Goal: Task Accomplishment & Management: Use online tool/utility

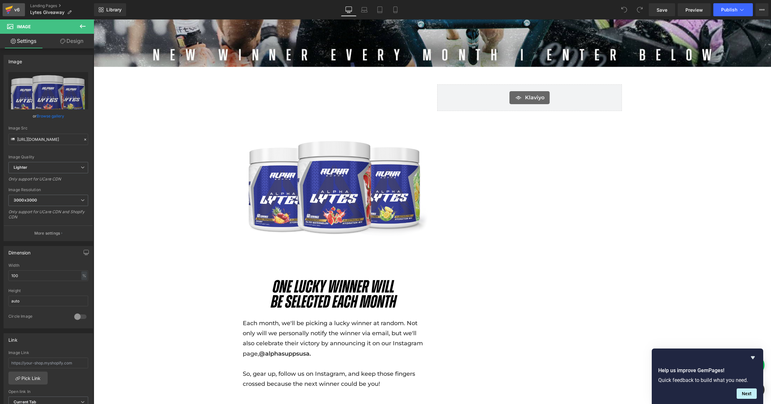
click at [11, 11] on icon at bounding box center [9, 10] width 8 height 16
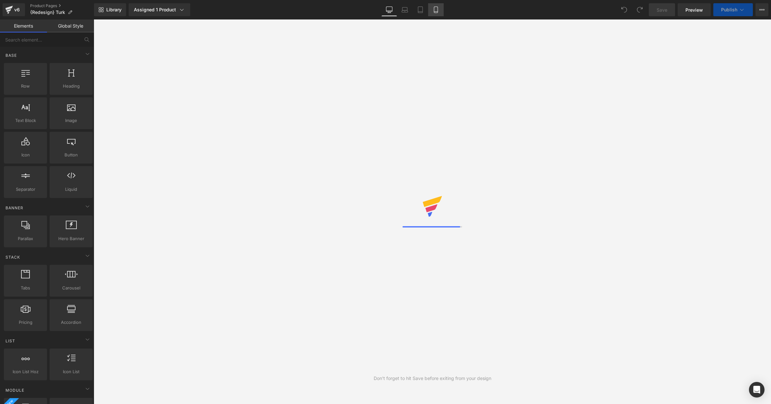
click at [439, 13] on link "Mobile" at bounding box center [436, 9] width 16 height 13
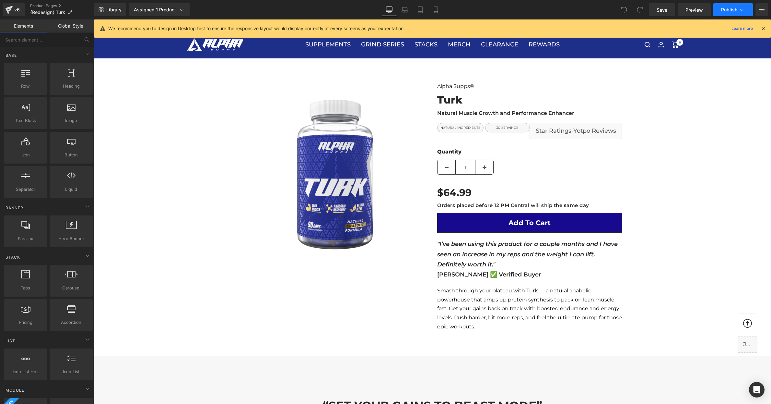
click at [731, 13] on button "Publish" at bounding box center [733, 9] width 40 height 13
click at [724, 10] on span "Publish" at bounding box center [729, 9] width 16 height 5
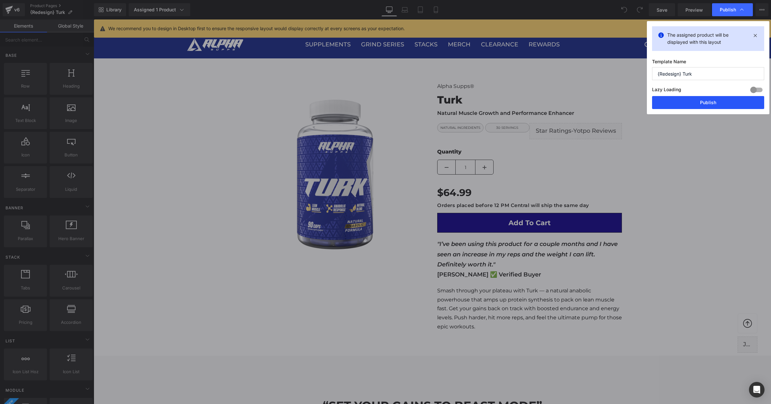
drag, startPoint x: 701, startPoint y: 98, endPoint x: 449, endPoint y: 76, distance: 252.4
click at [701, 98] on button "Publish" at bounding box center [708, 102] width 112 height 13
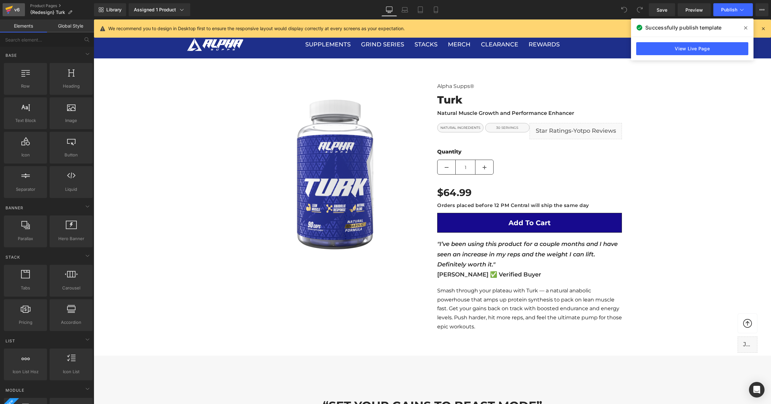
click at [12, 12] on icon at bounding box center [9, 10] width 8 height 16
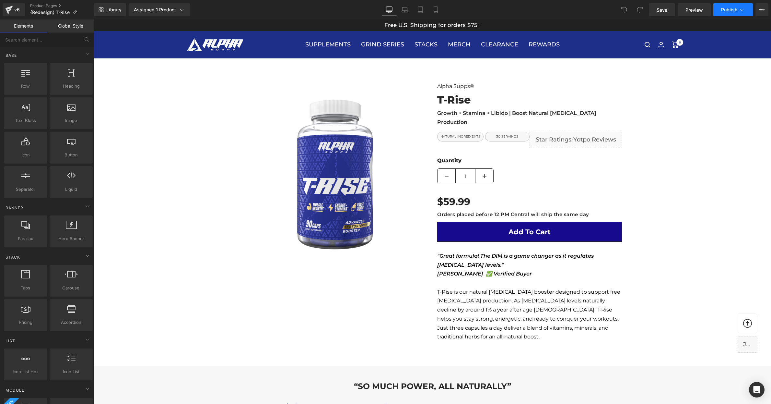
click at [723, 8] on span "Publish" at bounding box center [729, 9] width 16 height 5
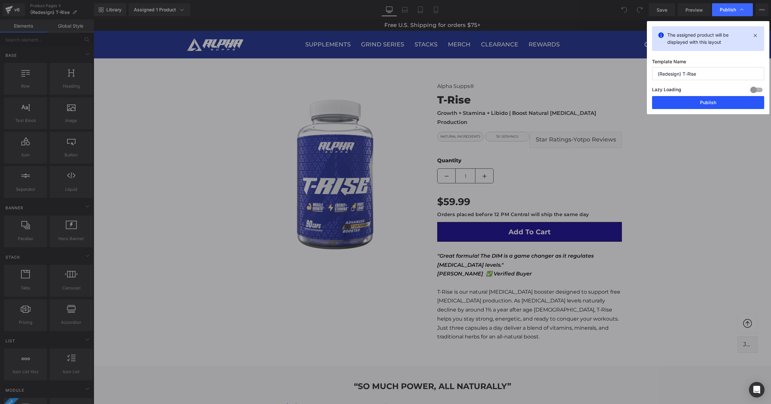
click at [715, 103] on button "Publish" at bounding box center [708, 102] width 112 height 13
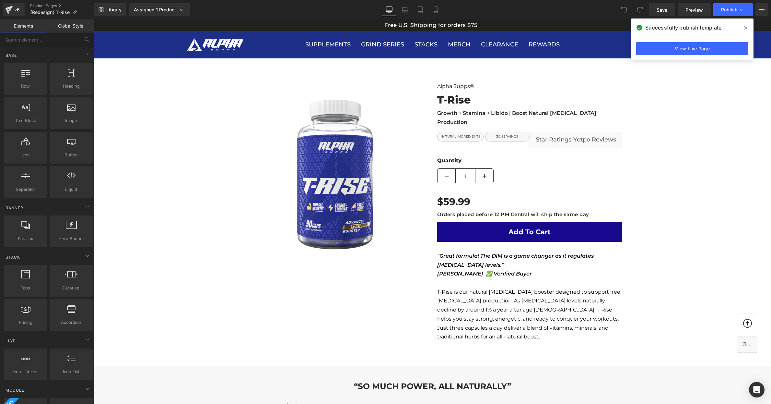
click at [223, 118] on div "Alpha Supps® Heading Heading" at bounding box center [432, 379] width 677 height 615
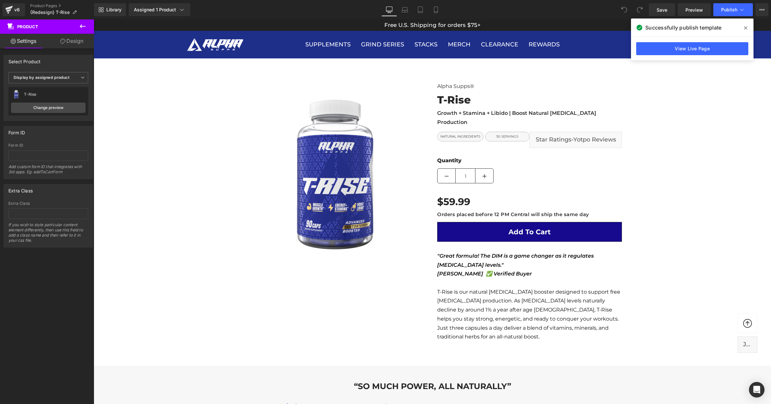
drag, startPoint x: 78, startPoint y: 29, endPoint x: 82, endPoint y: 36, distance: 8.1
click at [79, 29] on icon at bounding box center [83, 26] width 8 height 8
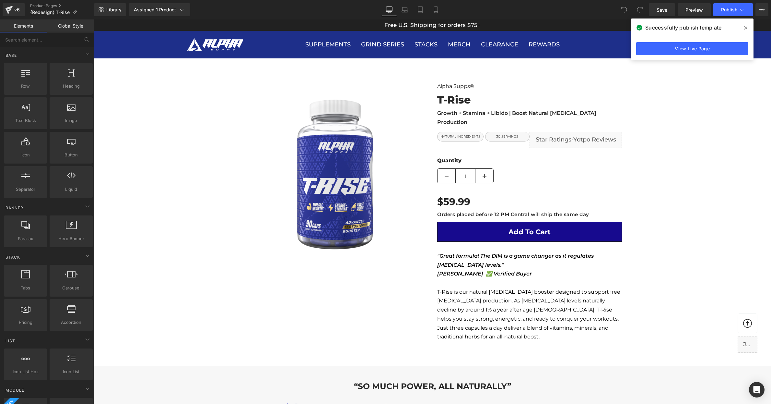
click at [75, 27] on link "Global Style" at bounding box center [70, 25] width 47 height 13
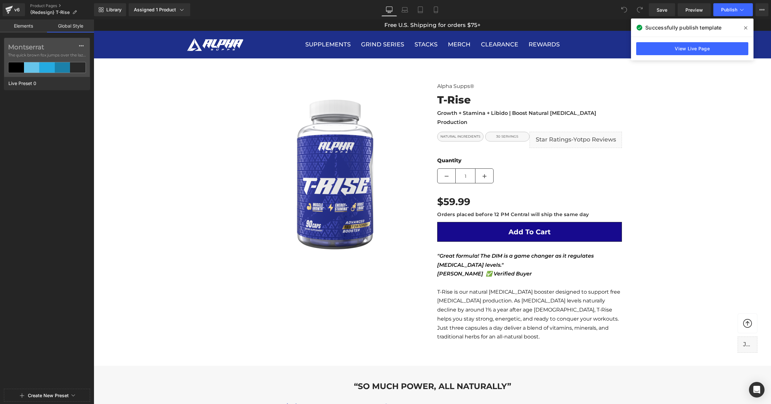
click at [26, 22] on link "Elements" at bounding box center [23, 25] width 47 height 13
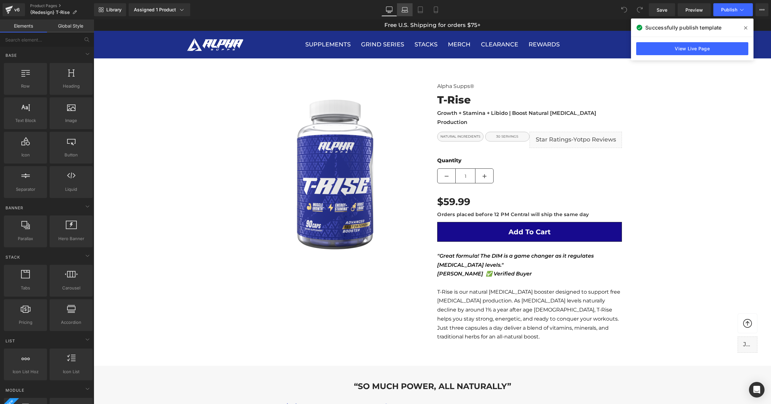
click at [404, 10] on icon at bounding box center [405, 11] width 6 height 2
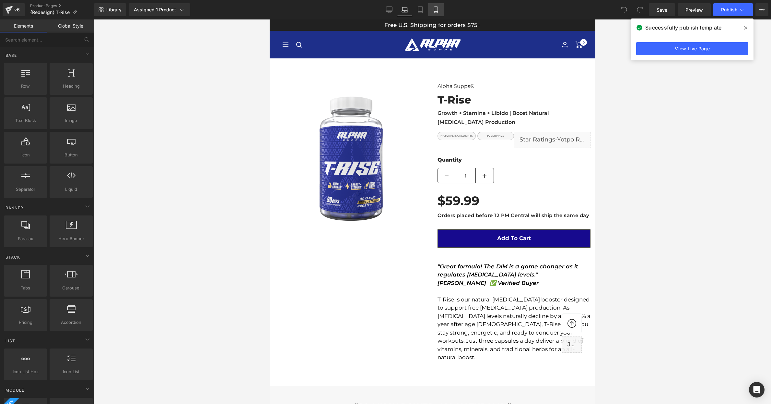
click at [434, 9] on icon at bounding box center [436, 9] width 6 height 6
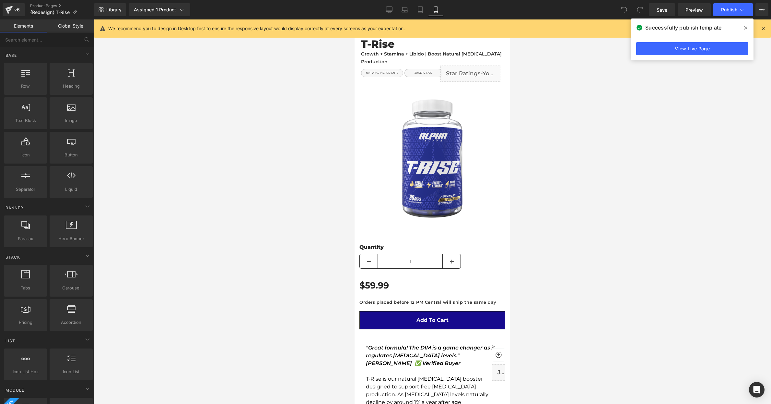
click at [746, 28] on icon at bounding box center [745, 27] width 3 height 3
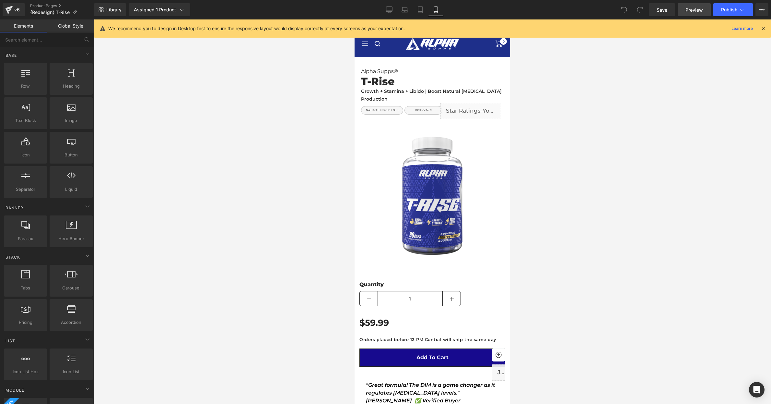
click at [695, 9] on span "Preview" at bounding box center [695, 9] width 18 height 7
click at [388, 13] on link "Desktop" at bounding box center [390, 9] width 16 height 13
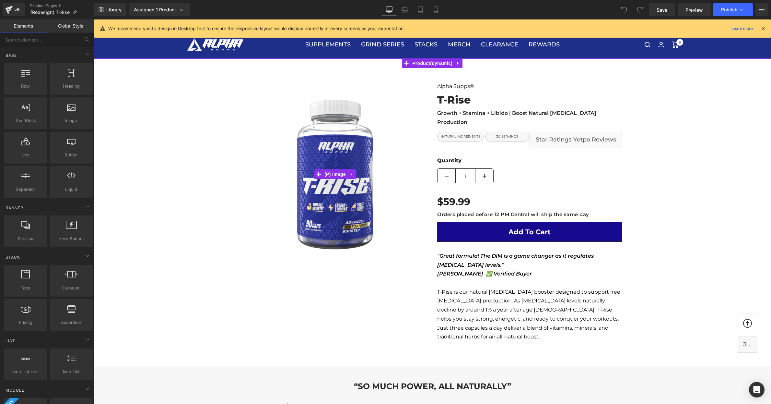
click at [248, 85] on img at bounding box center [335, 174] width 185 height 185
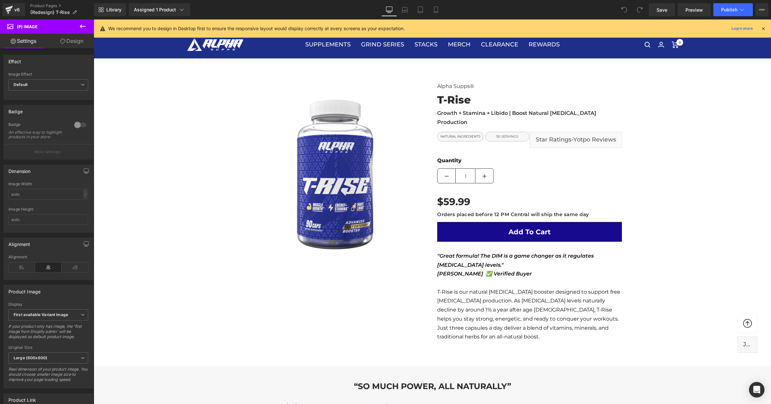
click at [81, 38] on link "Design" at bounding box center [71, 41] width 47 height 15
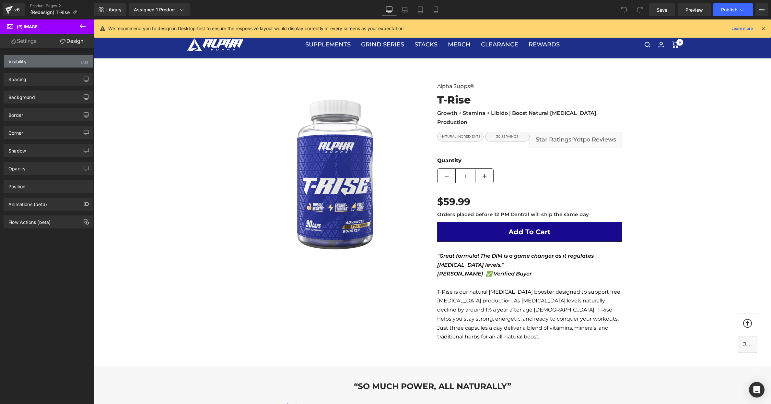
click at [51, 64] on div "Visibility (All)" at bounding box center [48, 61] width 89 height 12
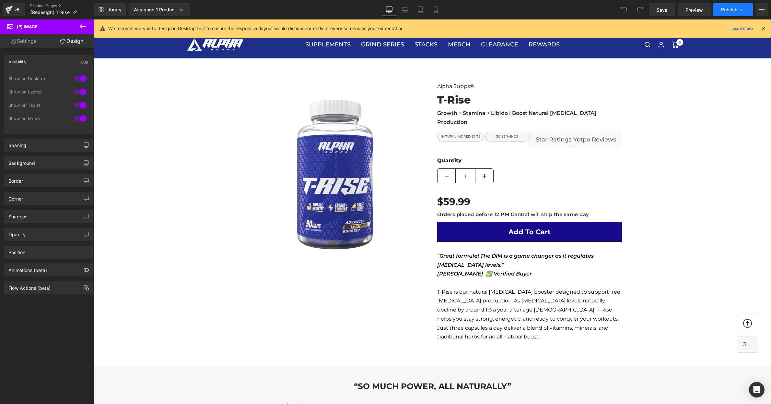
click at [735, 9] on span "Publish" at bounding box center [729, 9] width 16 height 5
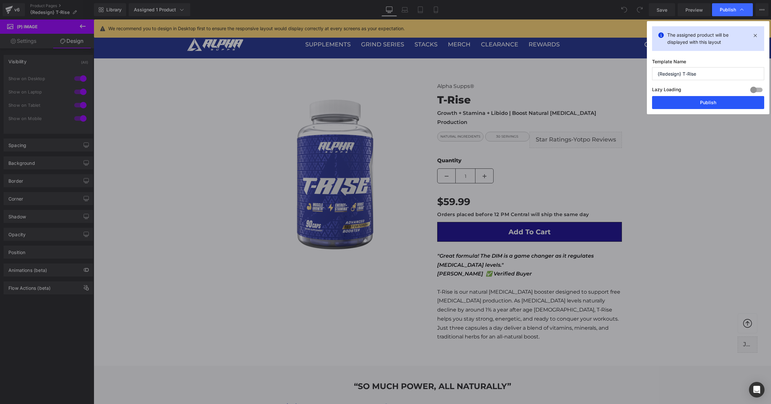
click at [699, 101] on button "Publish" at bounding box center [708, 102] width 112 height 13
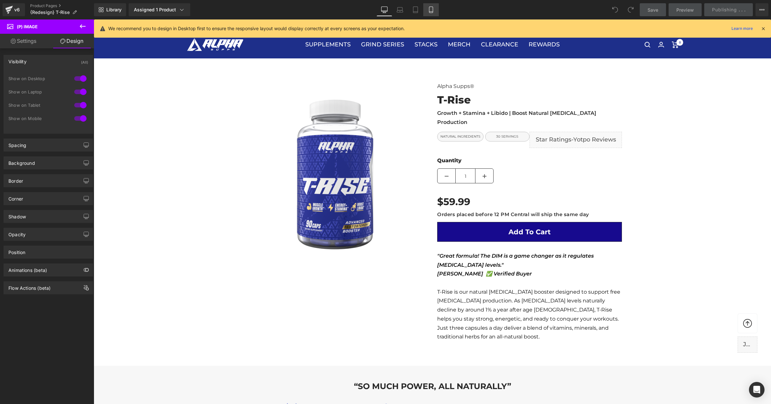
drag, startPoint x: 606, startPoint y: 82, endPoint x: 432, endPoint y: 12, distance: 187.2
click at [432, 12] on icon at bounding box center [431, 9] width 6 height 6
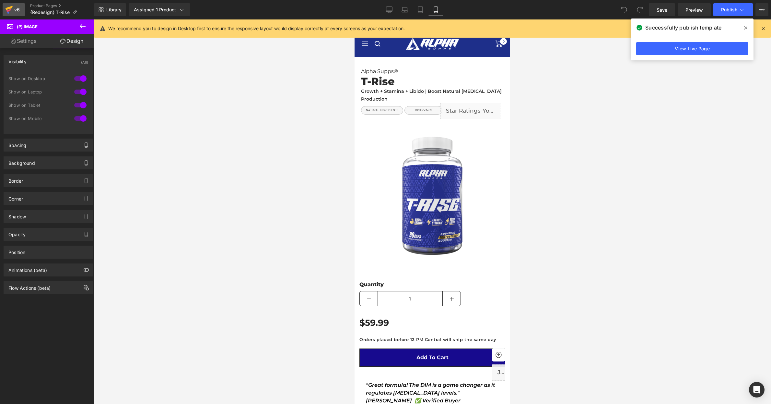
click at [12, 12] on icon at bounding box center [9, 10] width 8 height 16
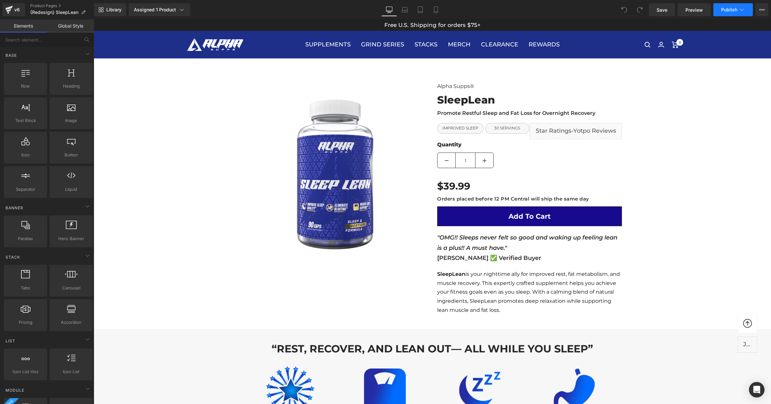
click at [724, 7] on span "Publish" at bounding box center [729, 9] width 16 height 5
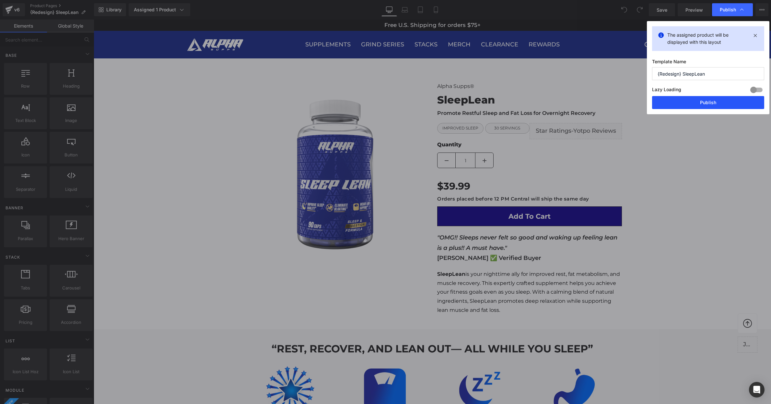
click at [689, 102] on button "Publish" at bounding box center [708, 102] width 112 height 13
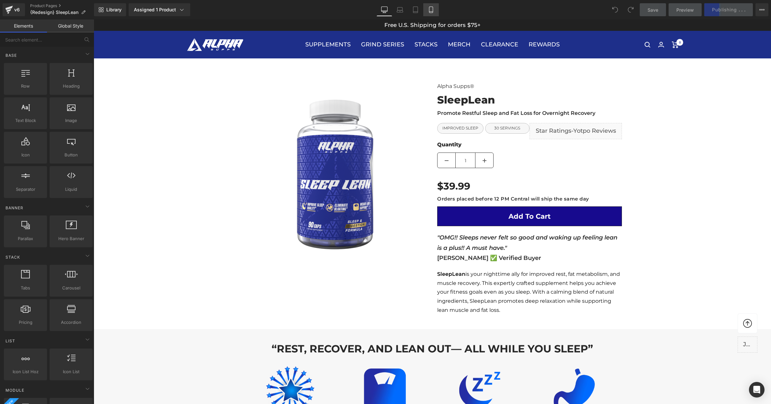
click at [433, 14] on link "Mobile" at bounding box center [431, 9] width 16 height 13
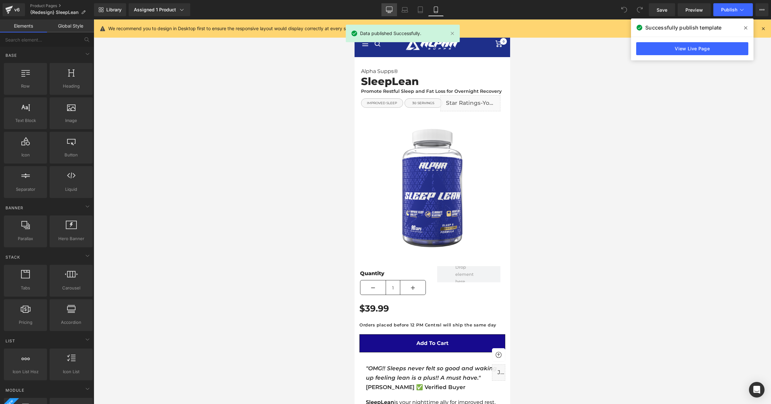
click at [392, 11] on icon at bounding box center [389, 9] width 6 height 6
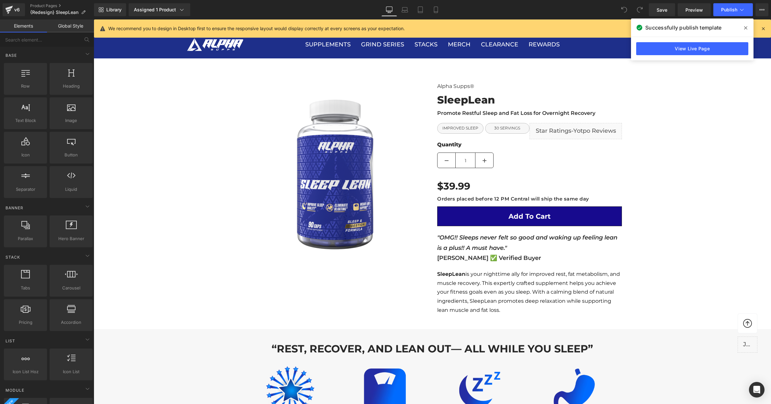
click at [747, 28] on icon at bounding box center [745, 27] width 3 height 5
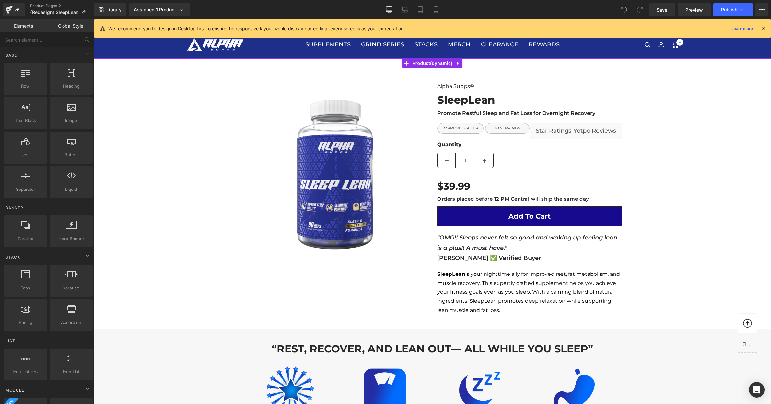
click at [706, 127] on div "Alpha Supps® Heading Alpha Supps® Heading SleepLean Heading Promote Restful Sle…" at bounding box center [432, 346] width 677 height 548
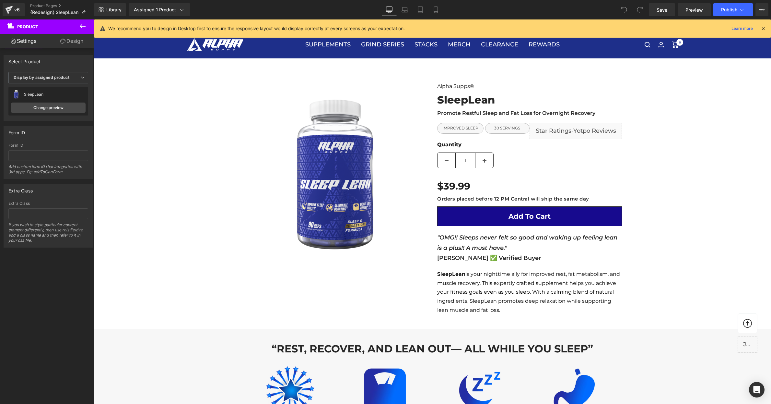
click at [83, 23] on icon at bounding box center [83, 26] width 8 height 8
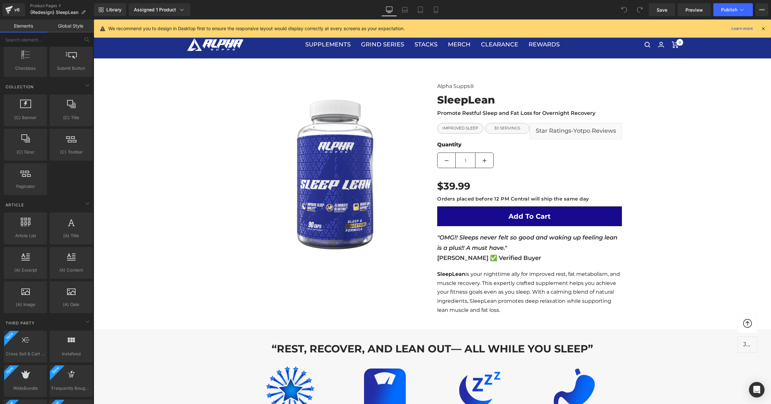
scroll to position [1236, 0]
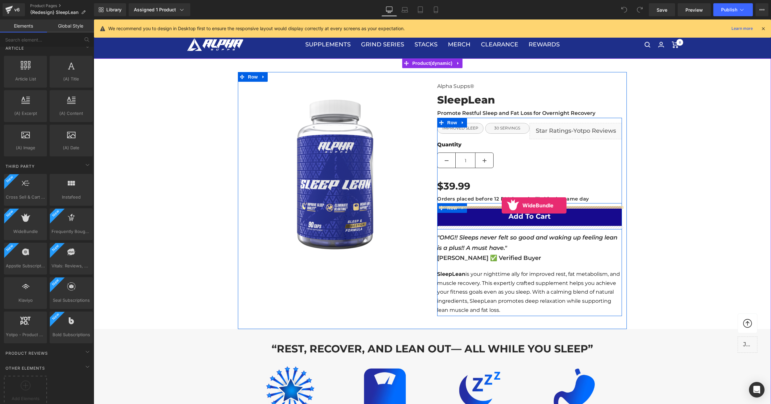
drag, startPoint x: 122, startPoint y: 212, endPoint x: 502, endPoint y: 205, distance: 380.3
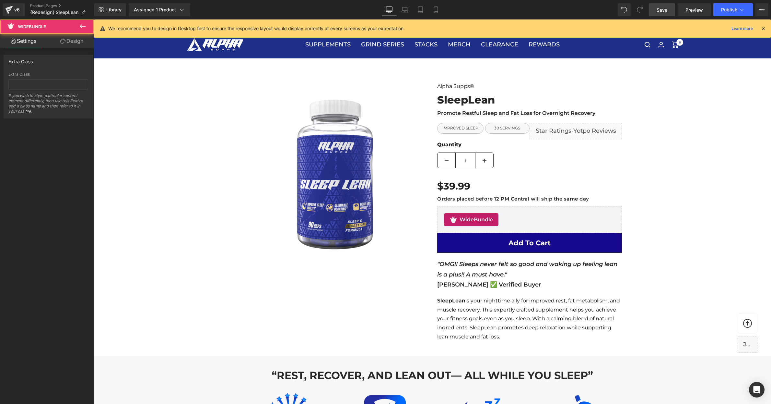
click at [658, 7] on span "Save" at bounding box center [662, 9] width 11 height 7
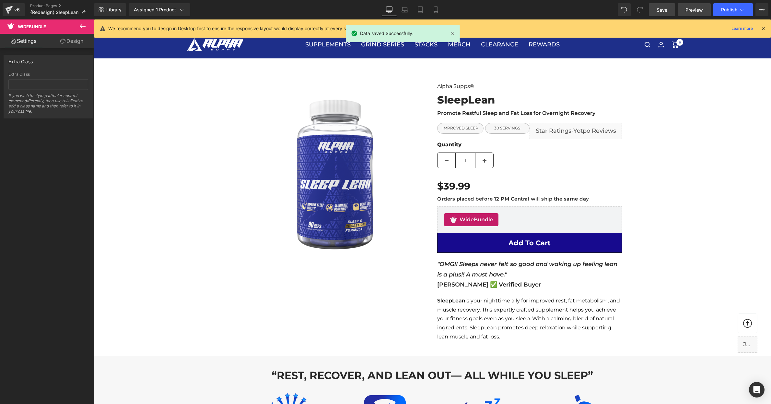
click at [696, 11] on span "Preview" at bounding box center [695, 9] width 18 height 7
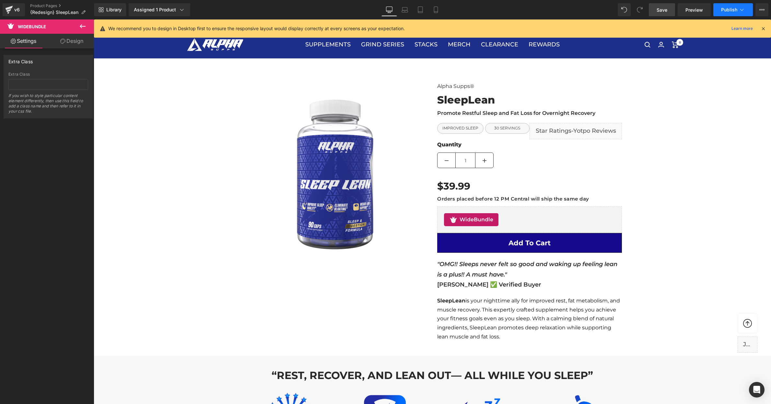
click at [737, 11] on span "Publish" at bounding box center [729, 9] width 16 height 5
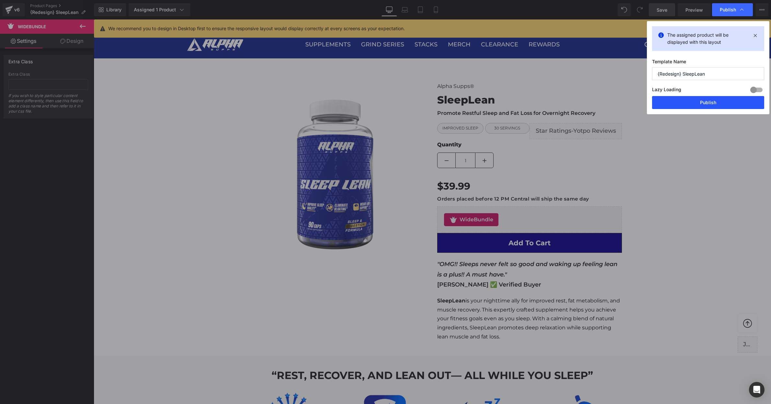
click at [707, 100] on button "Publish" at bounding box center [708, 102] width 112 height 13
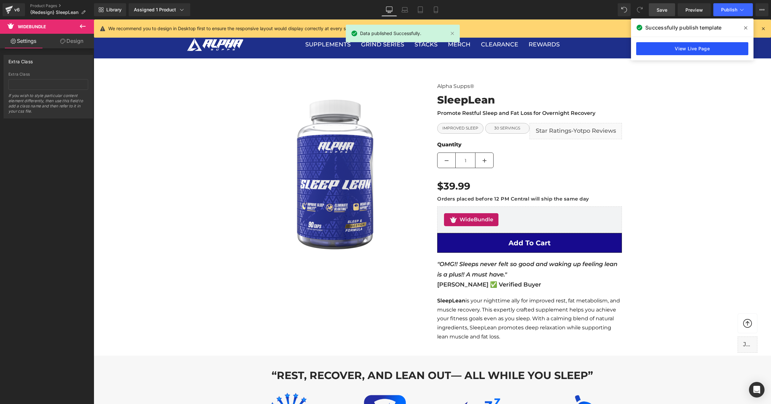
click at [680, 51] on link "View Live Page" at bounding box center [692, 48] width 112 height 13
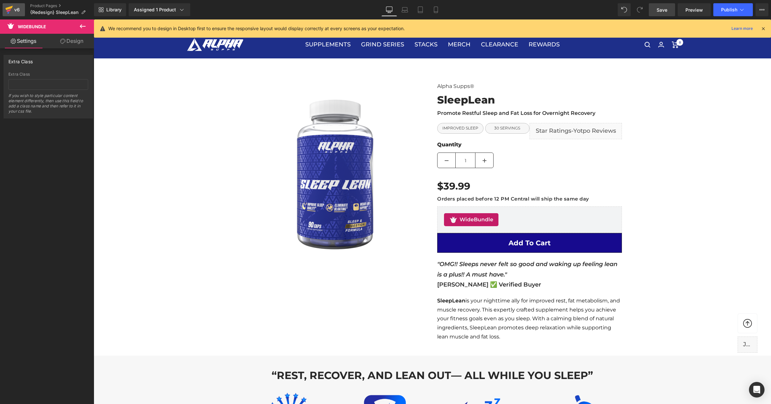
click at [8, 11] on icon at bounding box center [8, 10] width 5 height 3
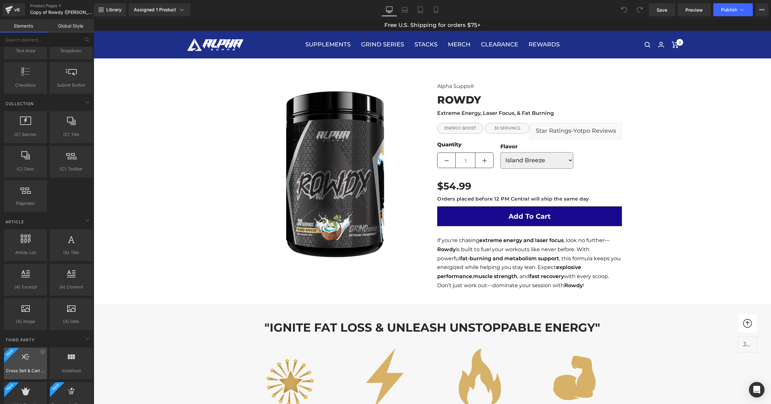
scroll to position [1236, 0]
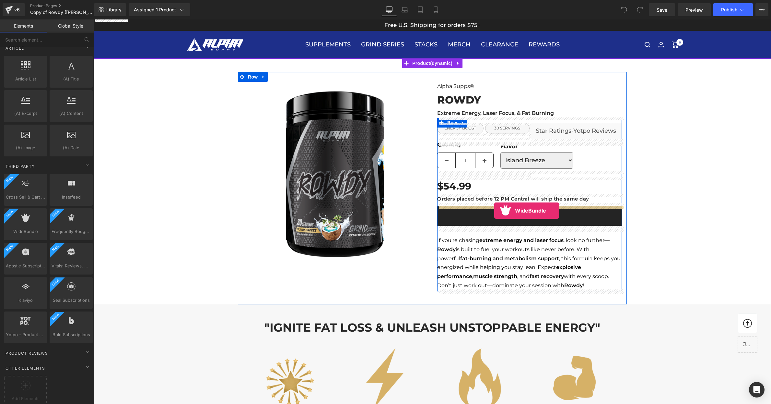
drag, startPoint x: 264, startPoint y: 242, endPoint x: 494, endPoint y: 210, distance: 232.3
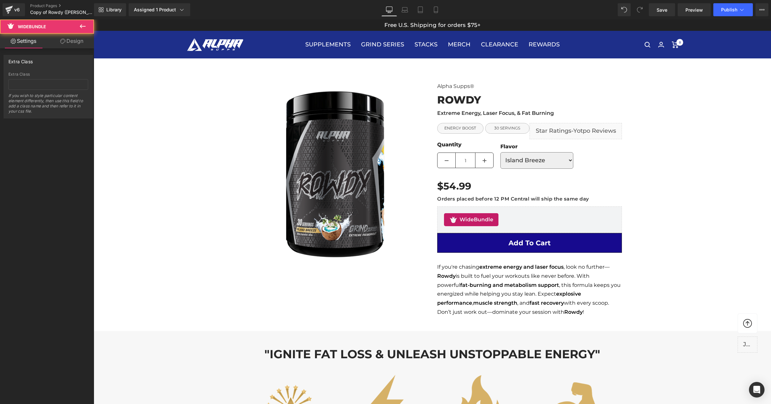
click at [665, 16] on div "Library Assigned 1 Product Product Preview Rowdy Manage assigned products Deskt…" at bounding box center [432, 9] width 677 height 19
drag, startPoint x: 666, startPoint y: 8, endPoint x: 630, endPoint y: 17, distance: 36.8
click at [666, 8] on span "Save" at bounding box center [662, 9] width 11 height 7
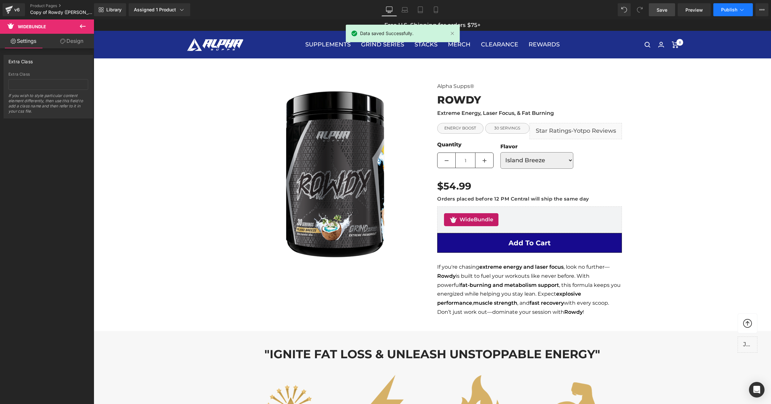
click at [733, 12] on span "Publish" at bounding box center [729, 9] width 16 height 5
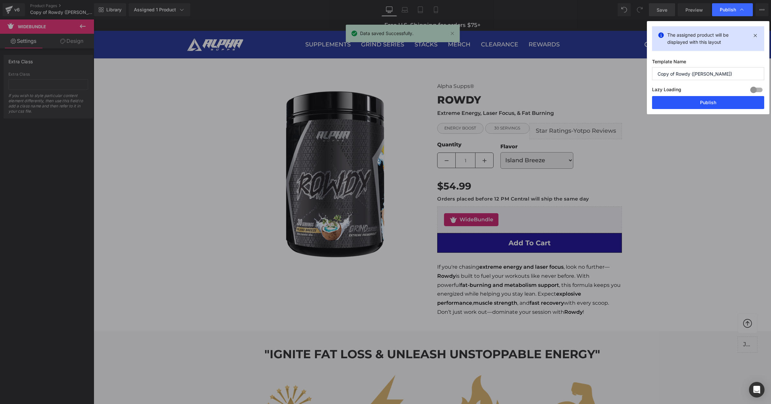
click at [707, 107] on button "Publish" at bounding box center [708, 102] width 112 height 13
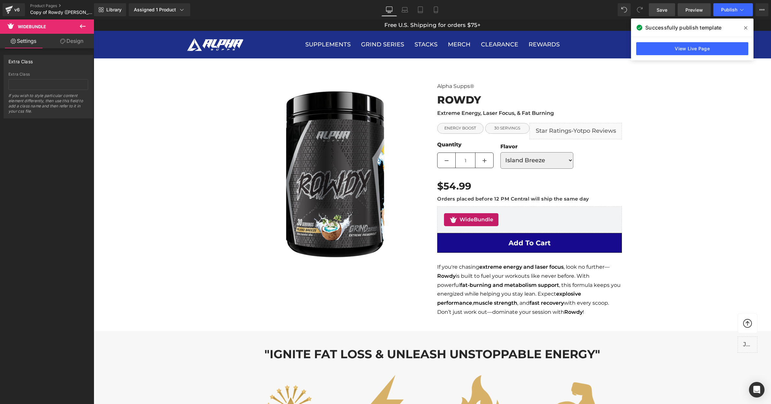
click at [689, 10] on span "Preview" at bounding box center [695, 9] width 18 height 7
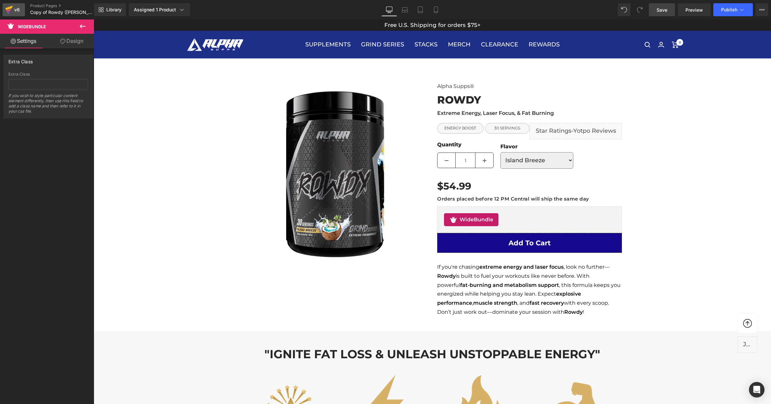
click at [11, 11] on icon at bounding box center [9, 10] width 8 height 16
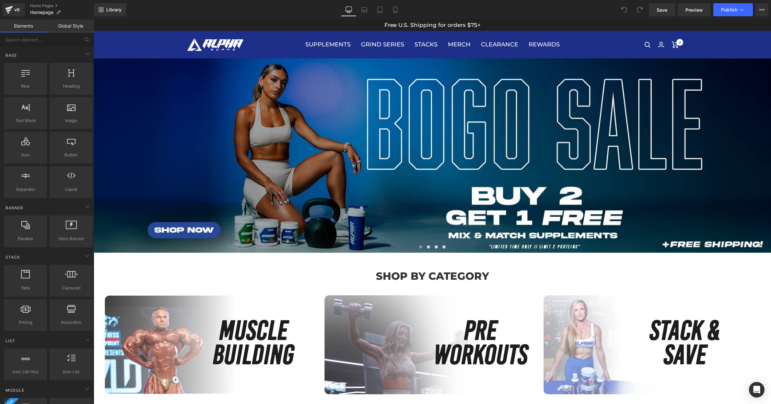
click at [63, 23] on link "Global Style" at bounding box center [70, 25] width 47 height 13
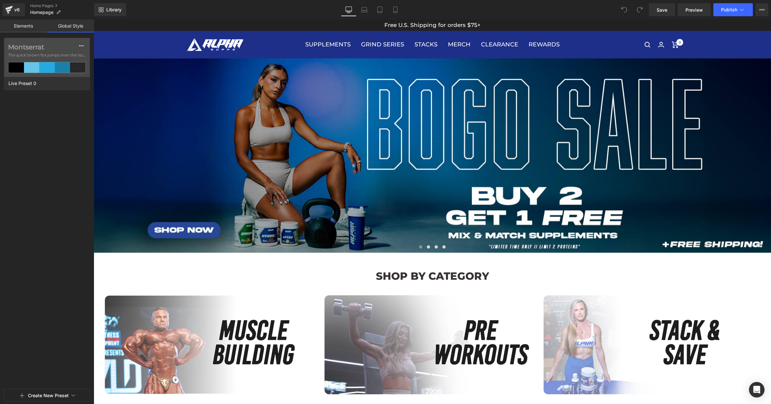
click at [12, 27] on link "Elements" at bounding box center [23, 25] width 47 height 13
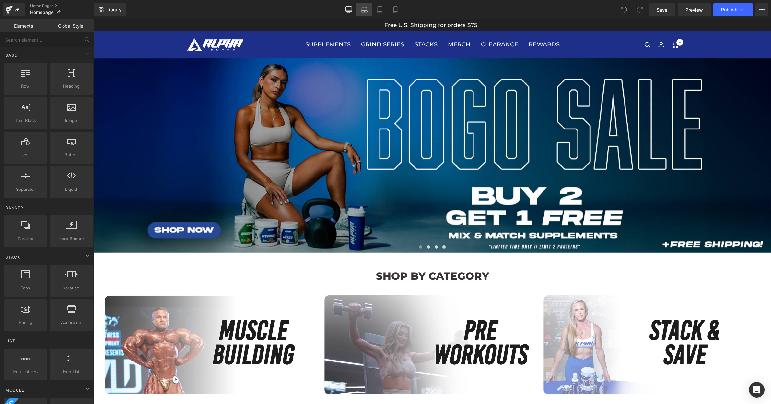
click at [365, 13] on icon at bounding box center [364, 9] width 6 height 6
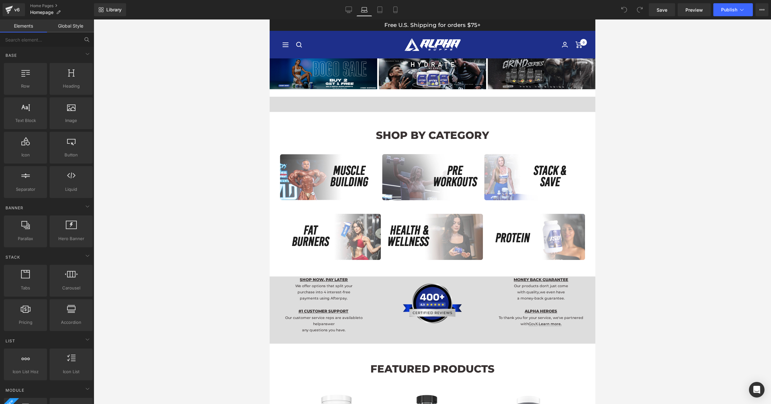
click at [80, 33] on button at bounding box center [87, 39] width 14 height 14
click at [80, 28] on link "Global Style" at bounding box center [70, 25] width 47 height 13
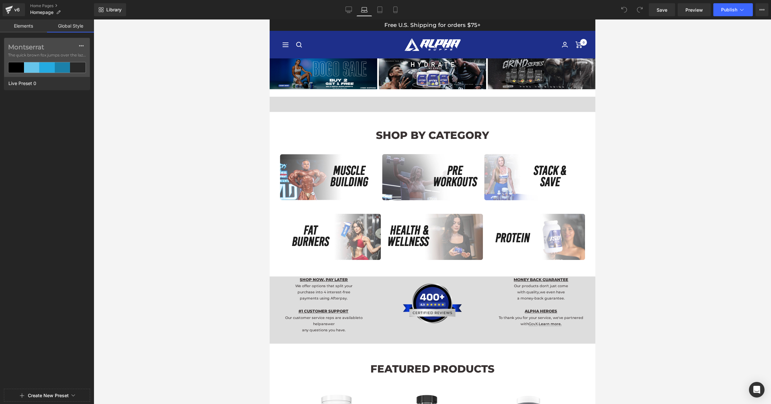
click at [31, 23] on link "Elements" at bounding box center [23, 25] width 47 height 13
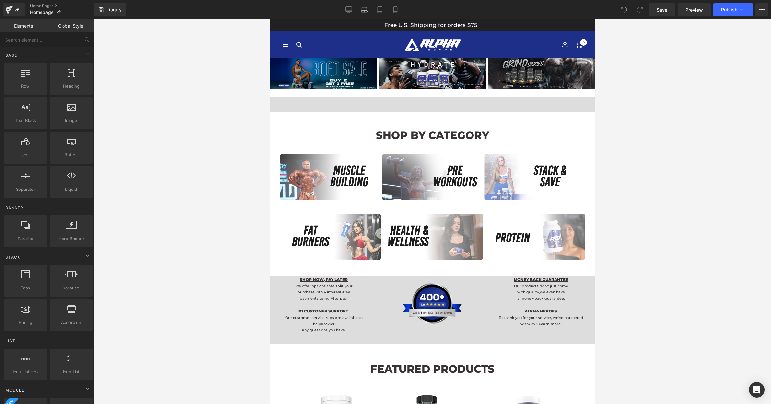
click at [150, 61] on div at bounding box center [432, 211] width 677 height 384
click at [378, 13] on icon at bounding box center [380, 10] width 5 height 6
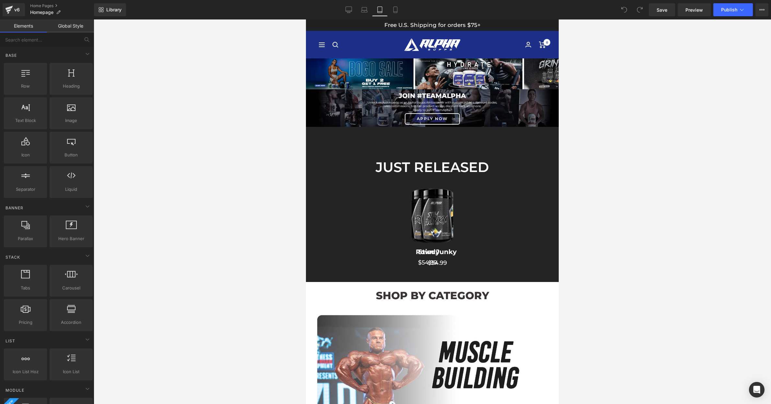
scroll to position [39, 0]
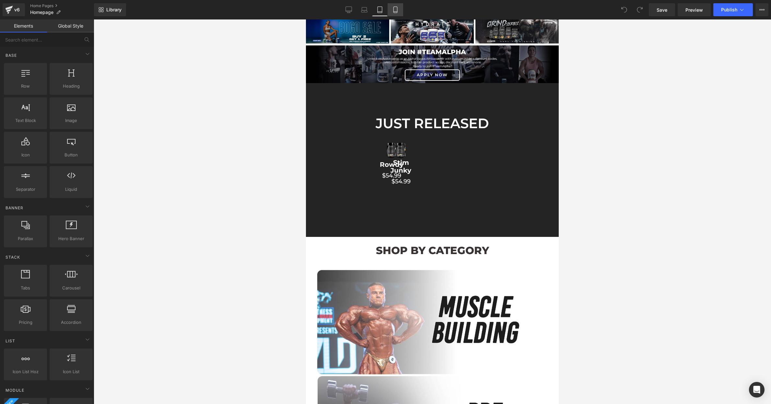
click at [393, 13] on link "Mobile" at bounding box center [396, 9] width 16 height 13
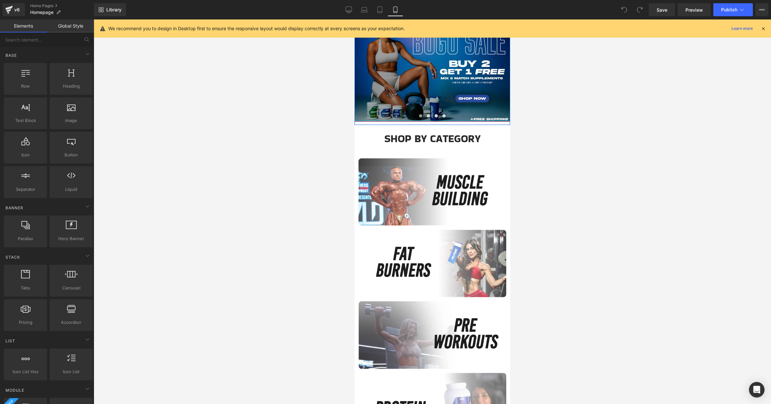
scroll to position [0, 0]
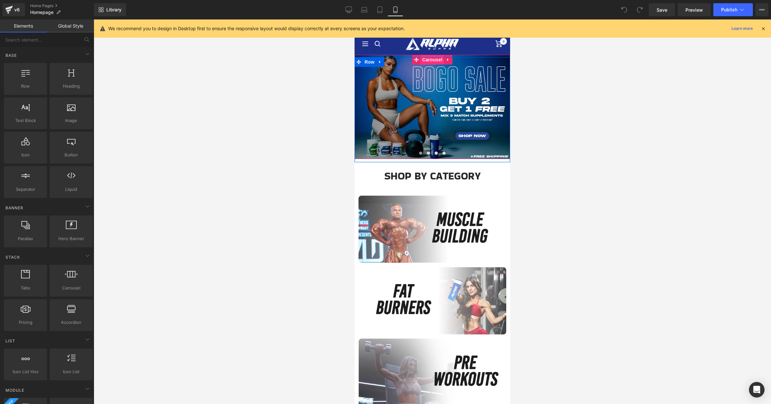
click at [430, 60] on span "Carousel" at bounding box center [432, 60] width 23 height 10
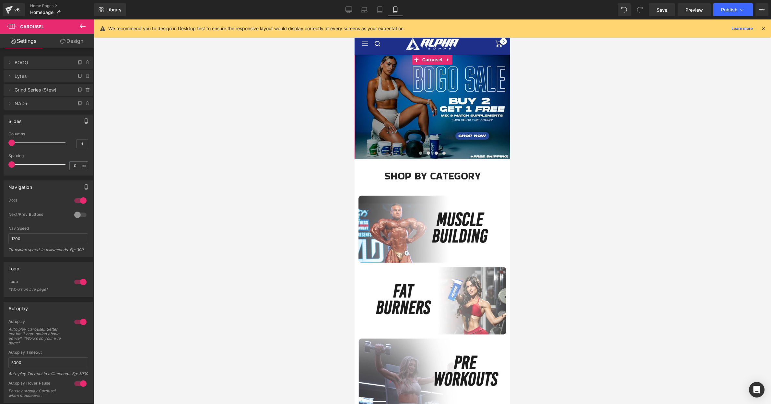
click at [81, 44] on link "Design" at bounding box center [71, 41] width 47 height 15
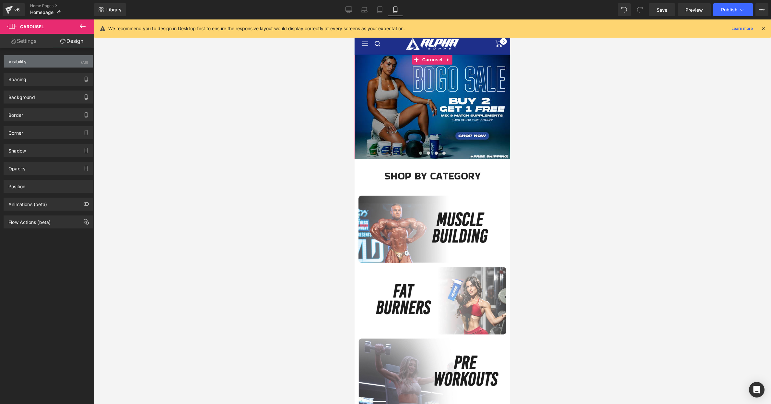
click at [67, 59] on div "Visibility (All)" at bounding box center [48, 61] width 89 height 12
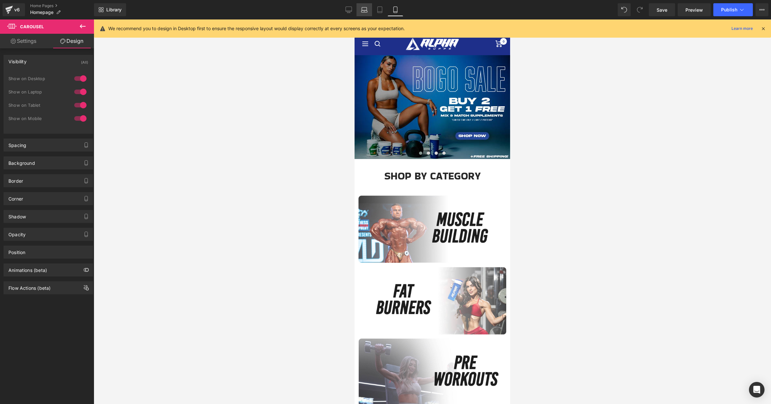
click at [367, 12] on icon at bounding box center [364, 9] width 6 height 6
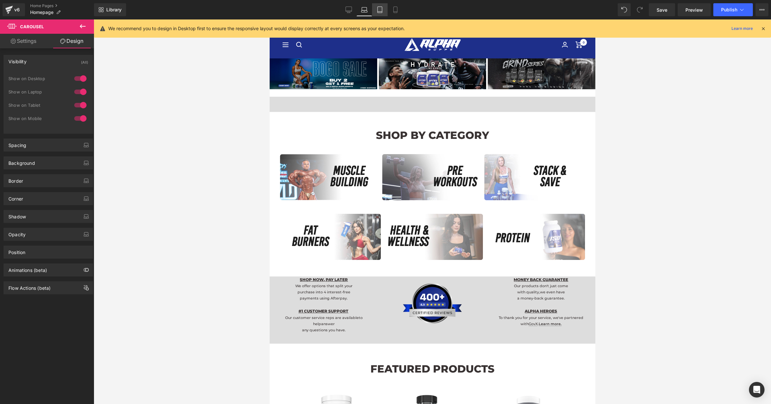
click at [382, 9] on icon at bounding box center [380, 9] width 6 height 6
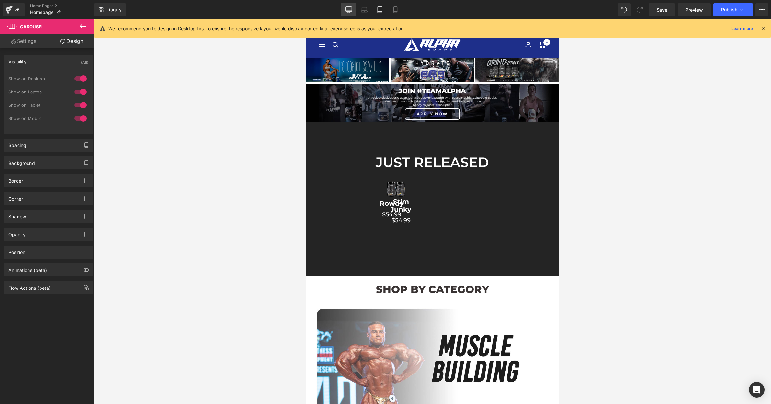
click at [350, 9] on icon at bounding box center [349, 9] width 6 height 6
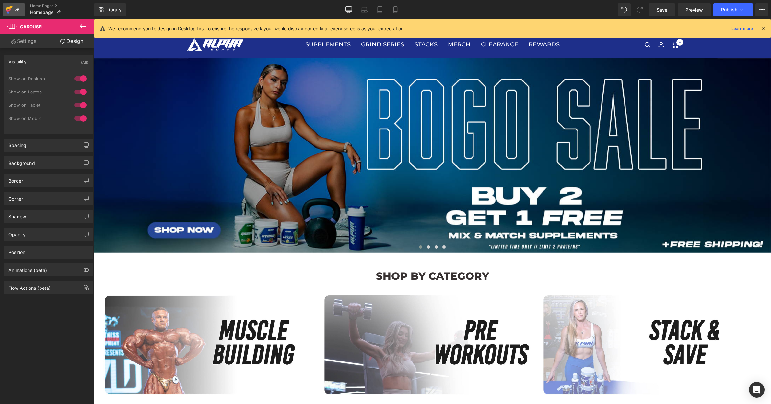
click at [17, 10] on div "v6" at bounding box center [17, 10] width 8 height 8
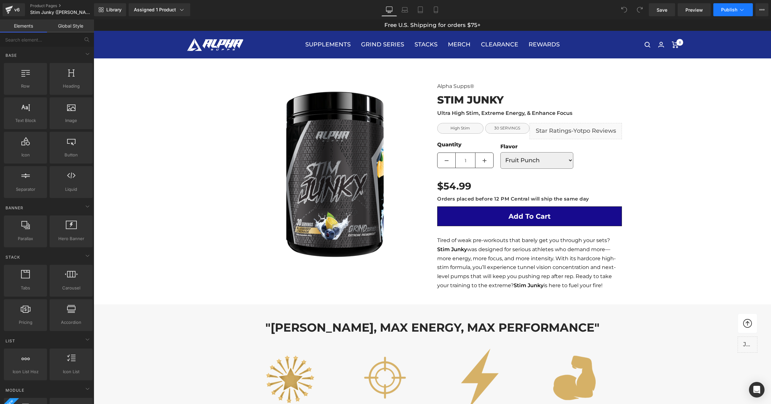
click at [735, 11] on span "Publish" at bounding box center [729, 9] width 16 height 5
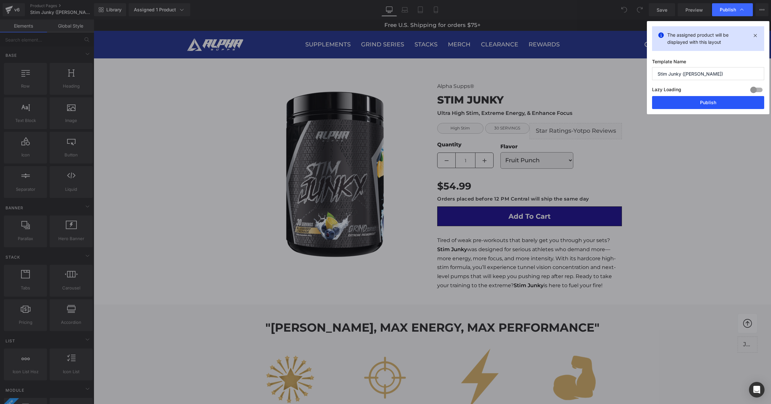
click at [710, 99] on button "Publish" at bounding box center [708, 102] width 112 height 13
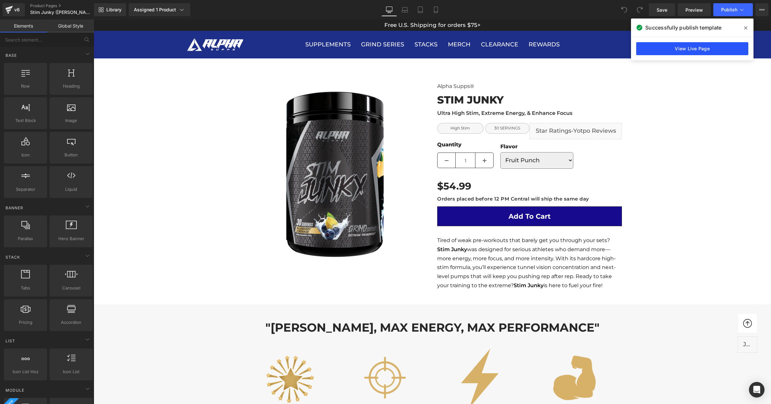
click at [687, 51] on link "View Live Page" at bounding box center [692, 48] width 112 height 13
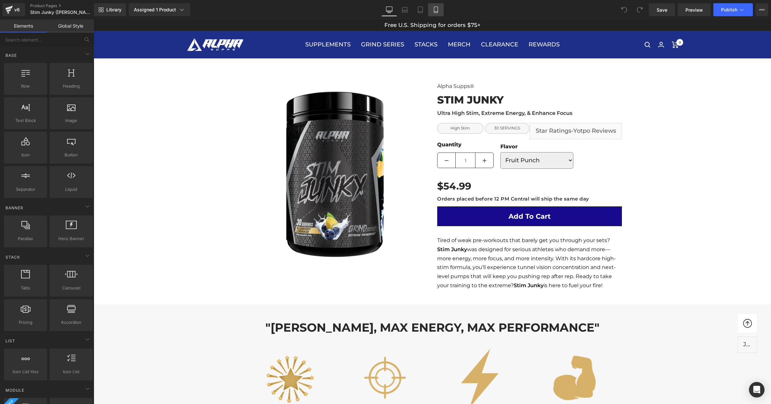
click at [433, 10] on icon at bounding box center [436, 9] width 6 height 6
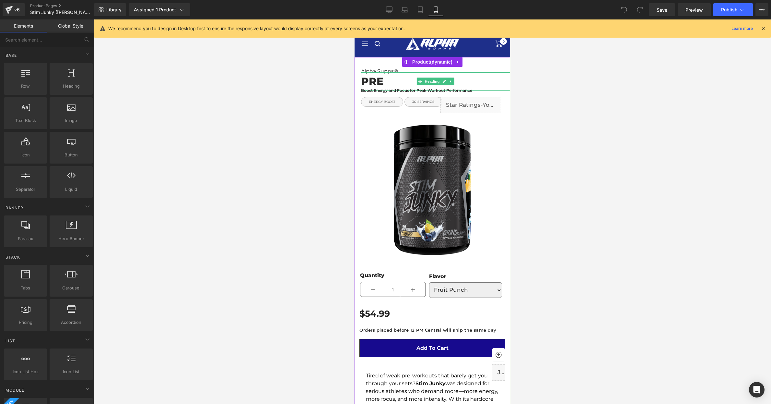
click at [375, 77] on h1 "PRE" at bounding box center [435, 81] width 149 height 18
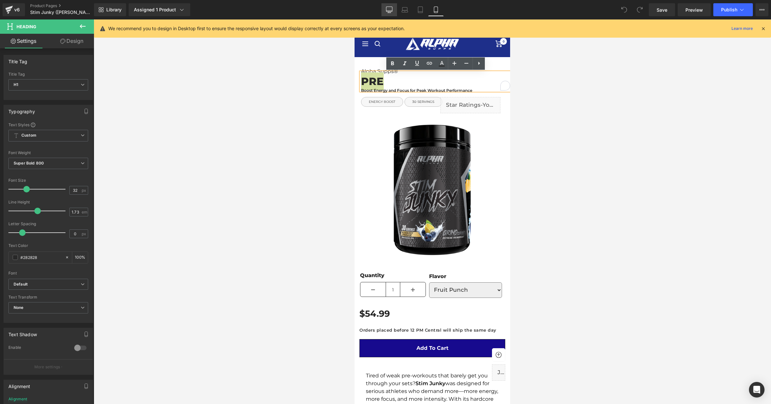
click at [392, 12] on icon at bounding box center [389, 9] width 6 height 6
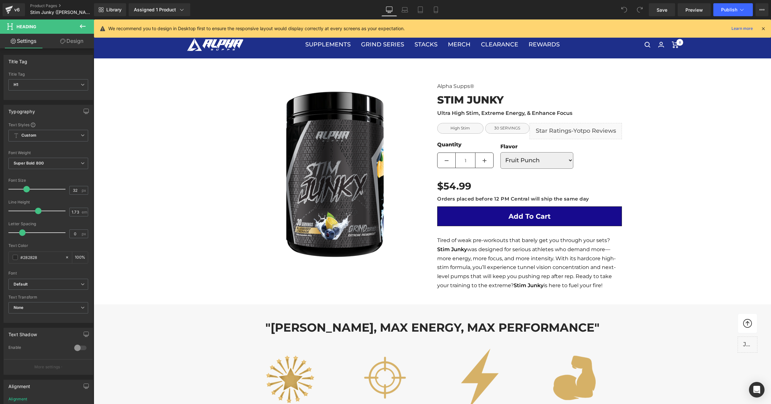
click at [456, 96] on span "STIM JUNKY" at bounding box center [470, 99] width 66 height 13
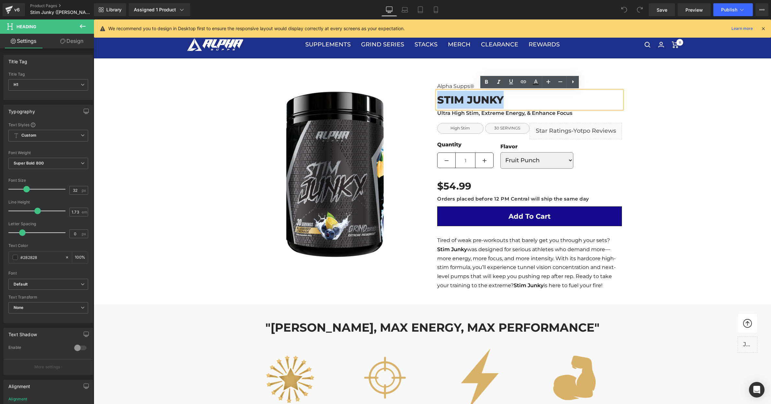
copy span "STIM JUNKY"
click at [434, 15] on link "Mobile" at bounding box center [436, 9] width 16 height 13
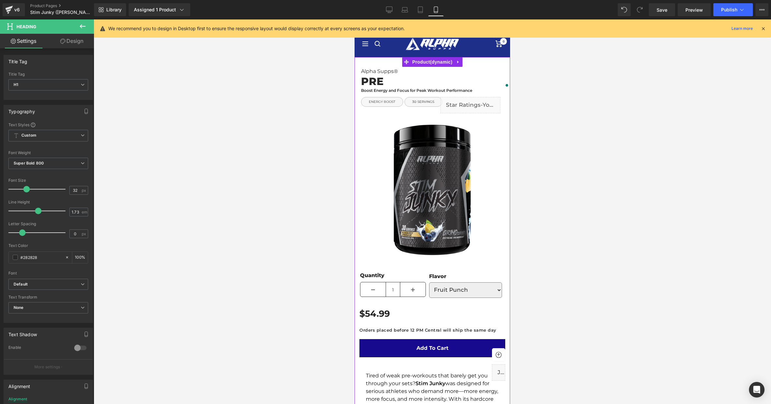
click at [367, 76] on h1 "PRE" at bounding box center [435, 81] width 149 height 18
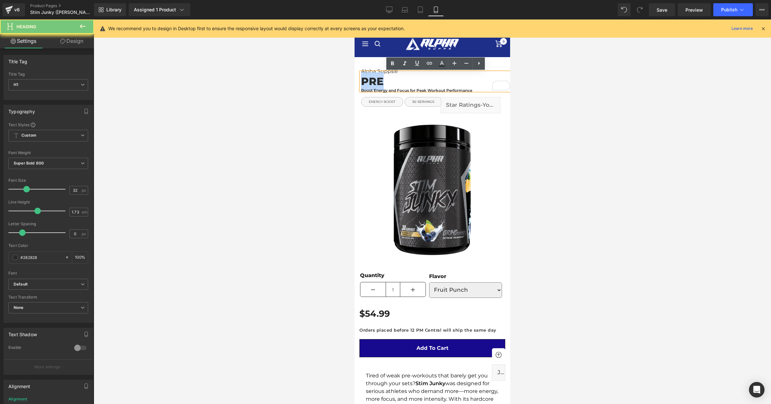
paste div "To enrich screen reader interactions, please activate Accessibility in Grammarl…"
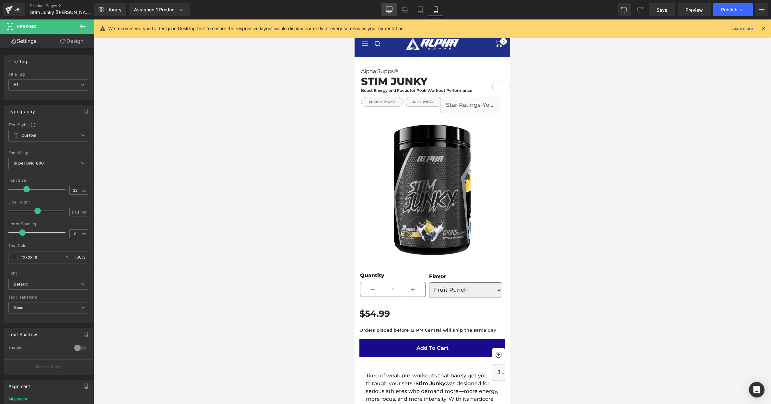
click at [386, 9] on link "Desktop" at bounding box center [390, 9] width 16 height 13
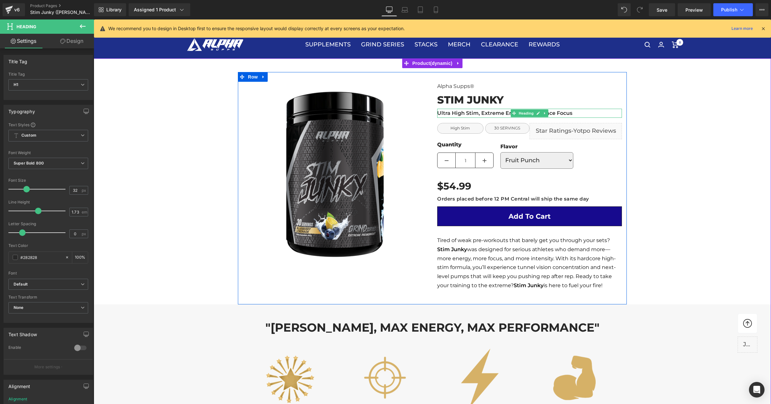
click at [448, 113] on h3 "Ultra High Stim, Extreme Energy, & Enhance Focus" at bounding box center [529, 113] width 185 height 9
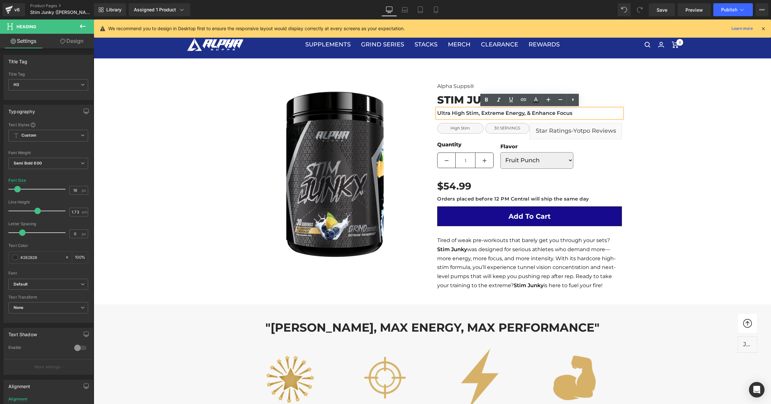
copy h3 "Ultra High Stim, Extreme Energy, & Enhance Focus"
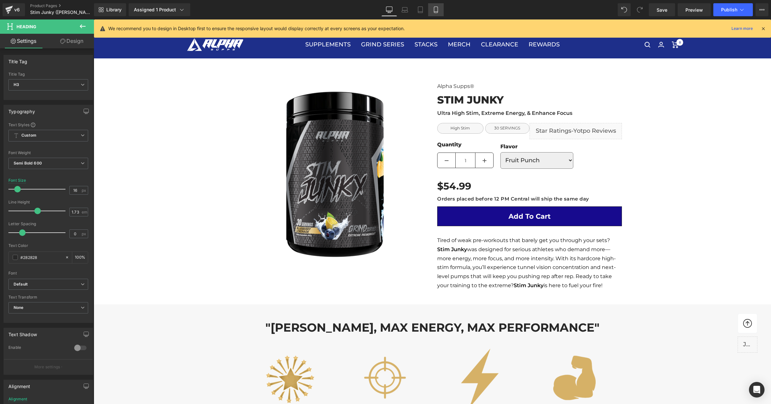
click at [438, 10] on icon at bounding box center [436, 9] width 6 height 6
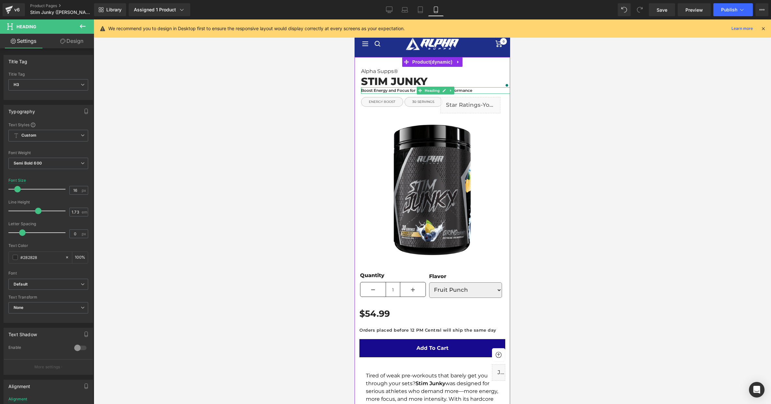
click at [399, 92] on h3 "Boost Energy and Focus for Peak Workout Performance" at bounding box center [435, 90] width 149 height 7
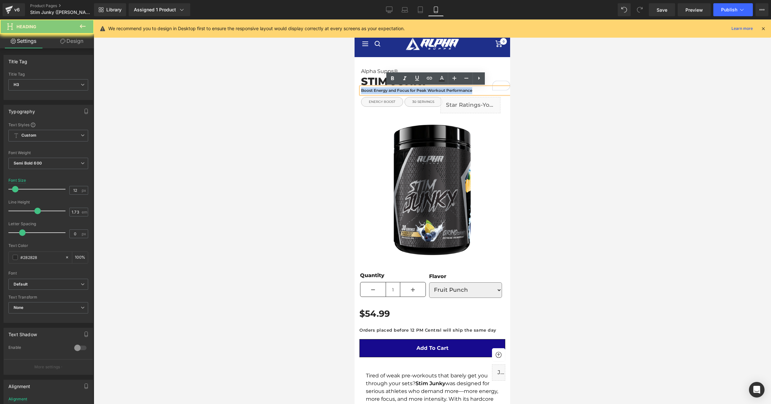
paste div
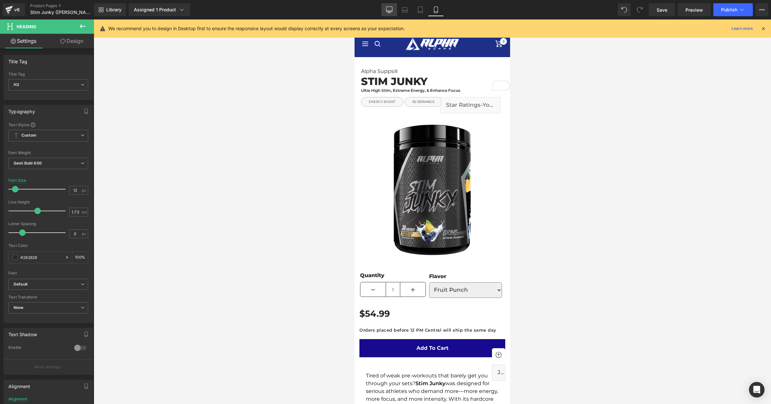
click at [388, 11] on icon at bounding box center [389, 9] width 6 height 5
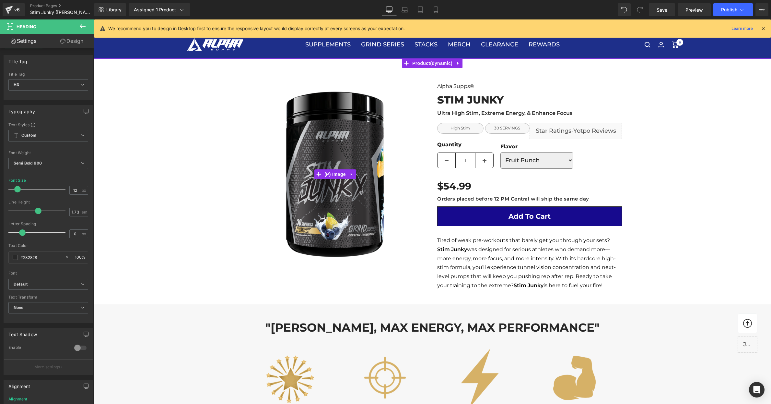
scroll to position [13, 0]
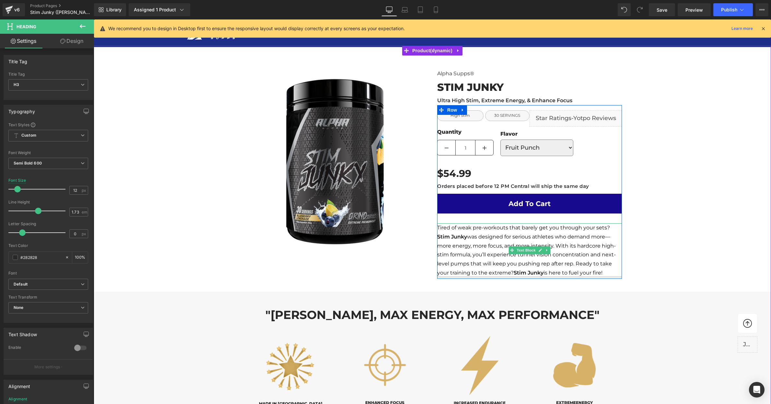
click at [449, 232] on p "Tired of weak pre-workouts that barely get you through your sets? Stim Junky wa…" at bounding box center [529, 250] width 185 height 54
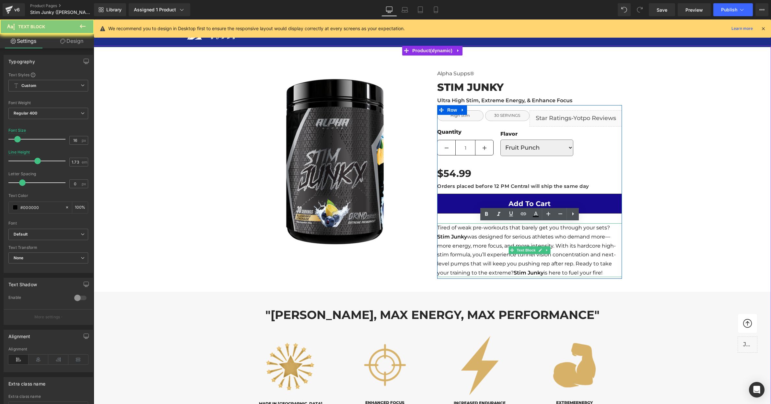
click at [449, 232] on p "Tired of weak pre-workouts that barely get you through your sets? Stim Junky wa…" at bounding box center [529, 250] width 185 height 54
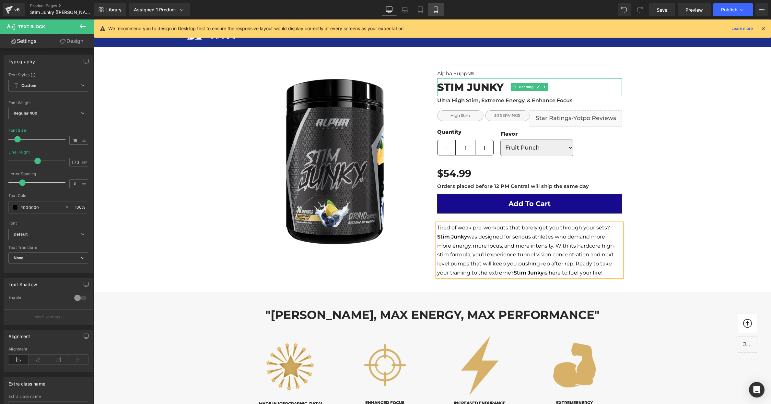
click at [435, 11] on icon at bounding box center [436, 9] width 6 height 6
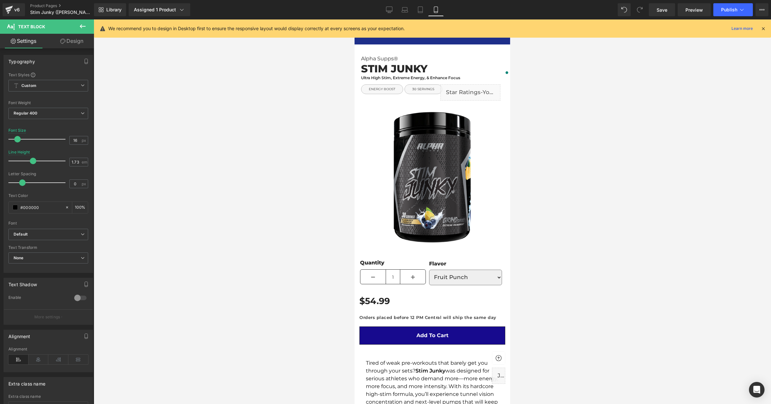
scroll to position [149, 0]
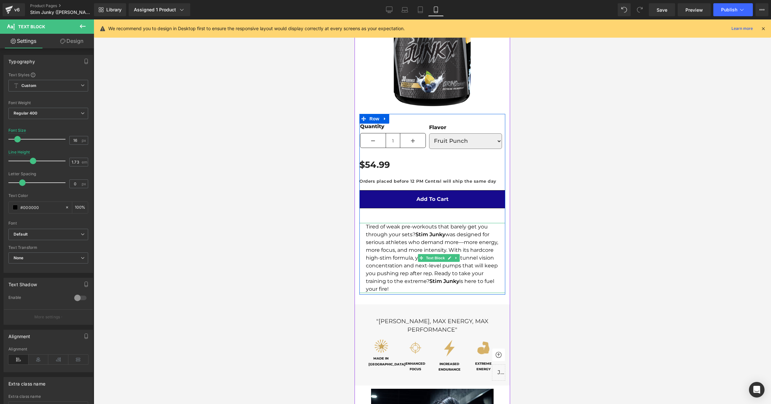
click at [421, 248] on p "Tired of weak pre-workouts that barely get you through your sets? Stim Junky wa…" at bounding box center [432, 258] width 133 height 70
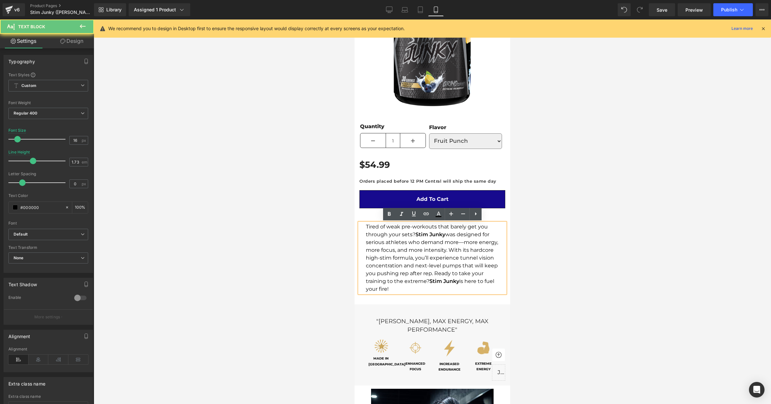
click at [421, 248] on p "Tired of weak pre-workouts that barely get you through your sets? Stim Junky wa…" at bounding box center [432, 258] width 133 height 70
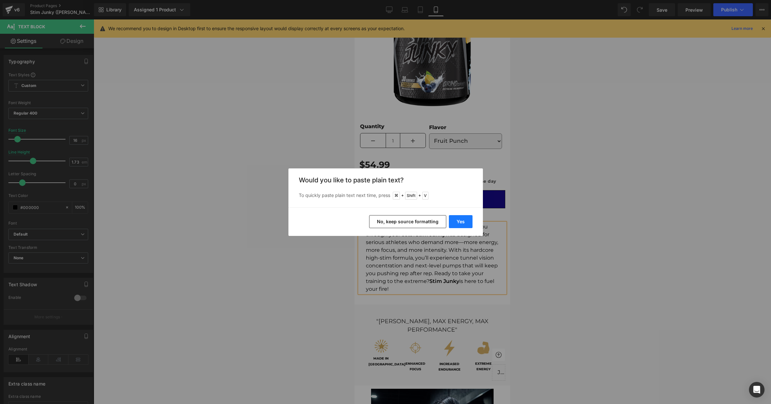
click at [460, 218] on button "Yes" at bounding box center [461, 221] width 24 height 13
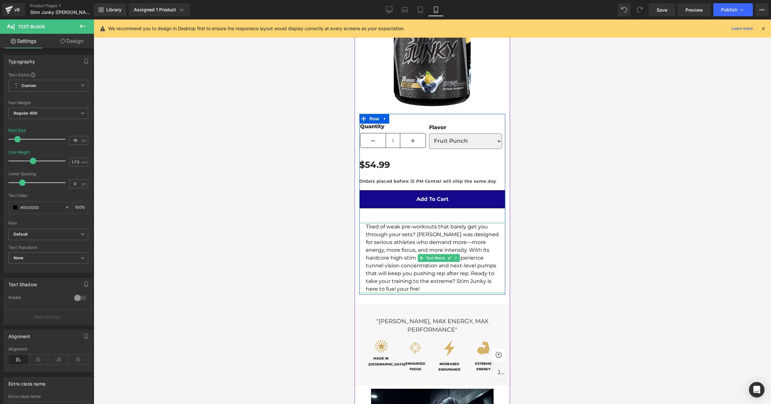
scroll to position [0, 0]
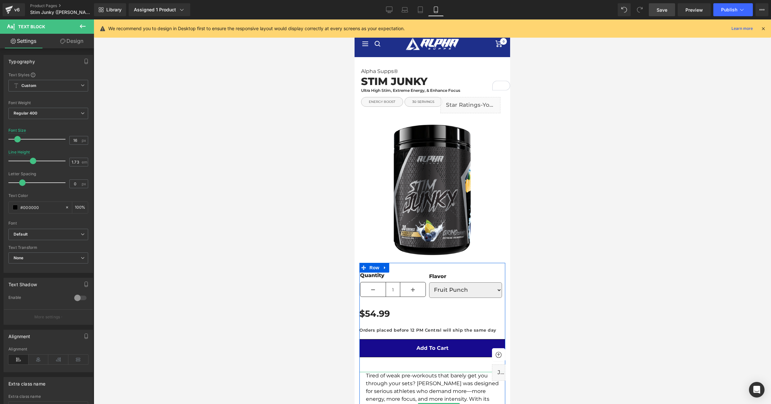
click at [661, 10] on span "Save" at bounding box center [662, 9] width 11 height 7
click at [729, 7] on span "Publish" at bounding box center [729, 9] width 16 height 5
click at [729, 8] on span "Publish" at bounding box center [729, 9] width 16 height 5
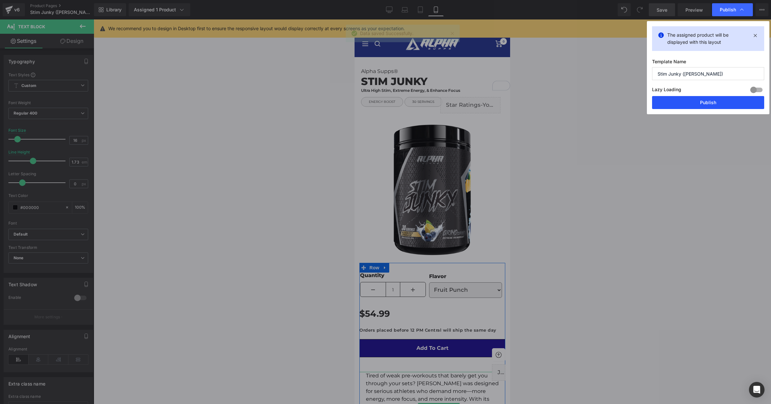
click at [704, 100] on button "Publish" at bounding box center [708, 102] width 112 height 13
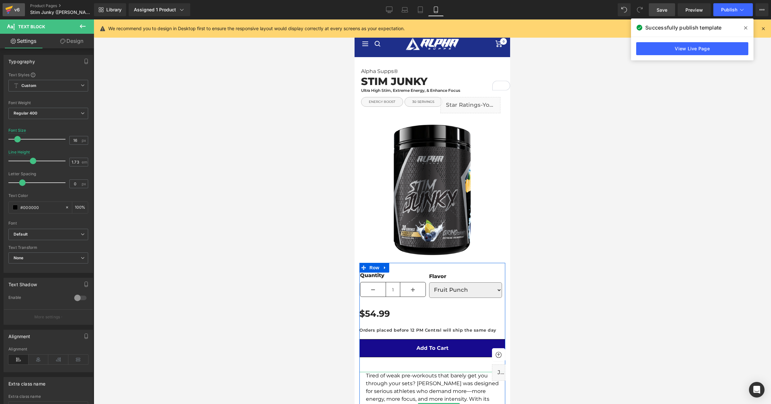
click at [7, 9] on icon at bounding box center [9, 10] width 8 height 16
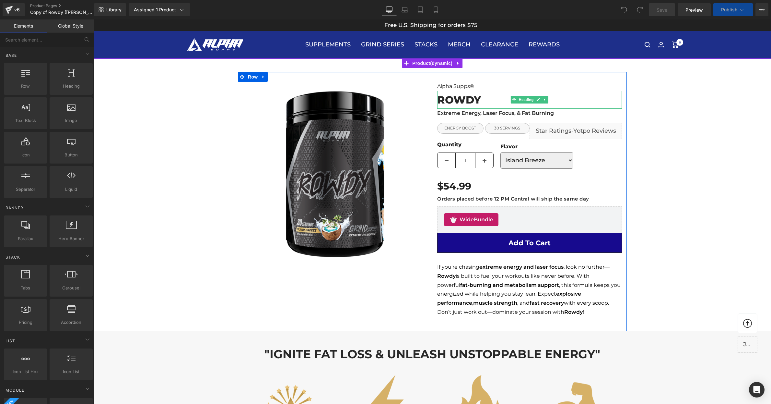
click at [456, 97] on span "ROWDY" at bounding box center [459, 99] width 44 height 13
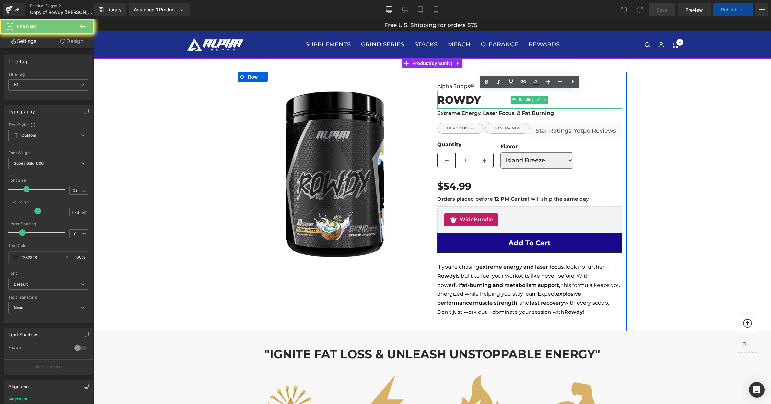
click at [456, 97] on span "ROWDY" at bounding box center [459, 99] width 44 height 13
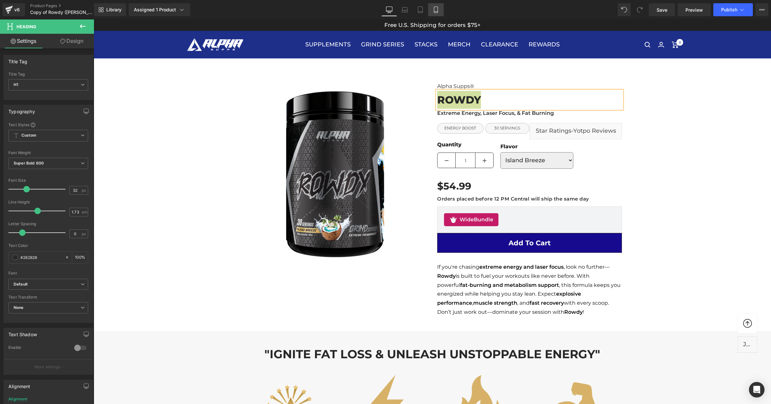
click at [437, 9] on icon at bounding box center [436, 9] width 6 height 6
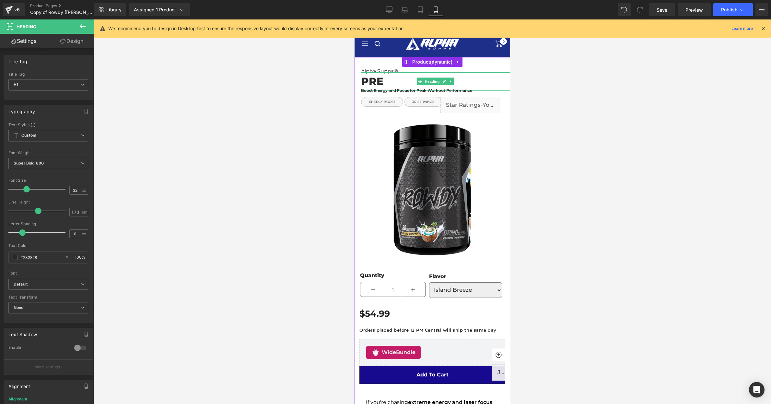
click at [376, 83] on h1 "PRE" at bounding box center [435, 81] width 149 height 18
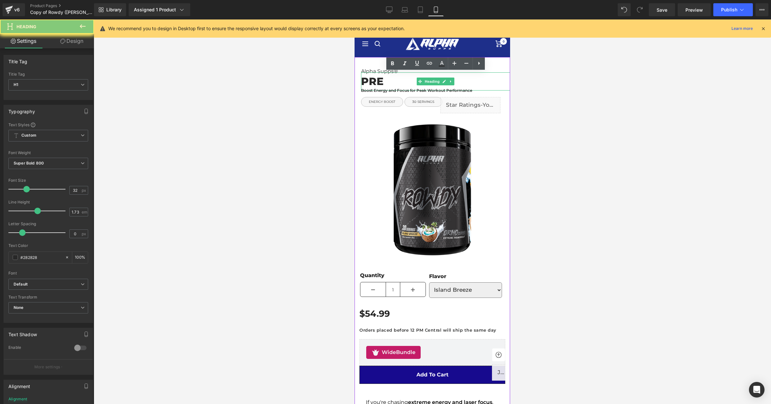
click at [376, 83] on h1 "PRE" at bounding box center [435, 81] width 149 height 18
paste div "To enrich screen reader interactions, please activate Accessibility in Grammarl…"
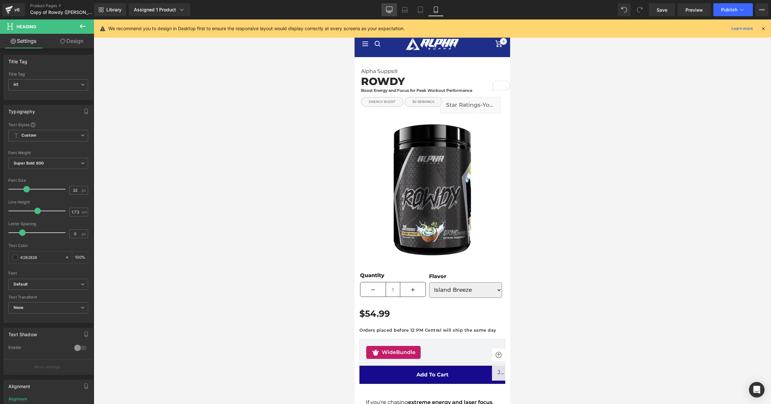
click at [390, 13] on icon at bounding box center [389, 13] width 3 height 0
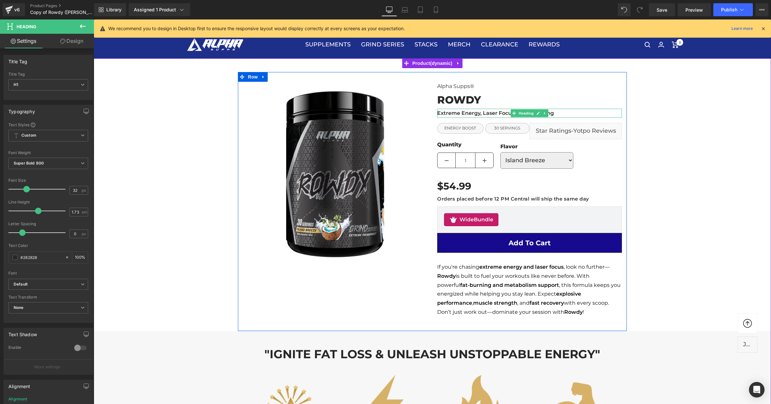
click at [460, 113] on h3 "Extreme Energy, Laser Focus, & Fat Burning" at bounding box center [529, 113] width 185 height 9
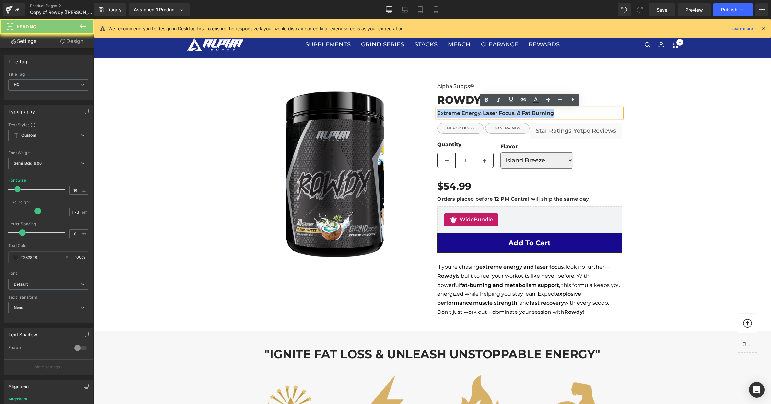
copy h3 "Extreme Energy, Laser Focus, & Fat Burning"
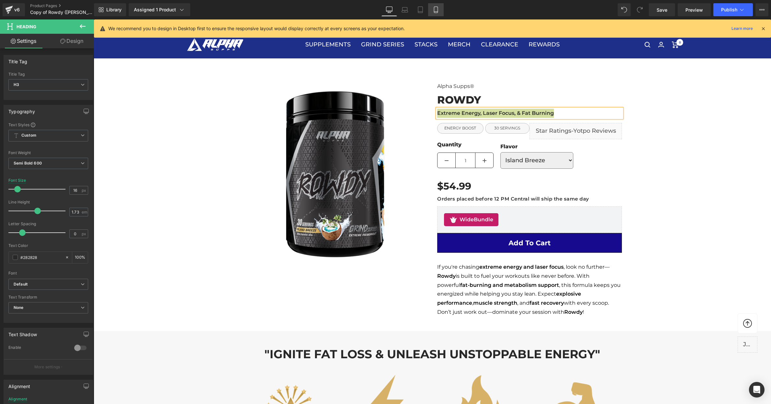
drag, startPoint x: 436, startPoint y: 12, endPoint x: 67, endPoint y: 44, distance: 369.6
click at [436, 12] on icon at bounding box center [436, 9] width 6 height 6
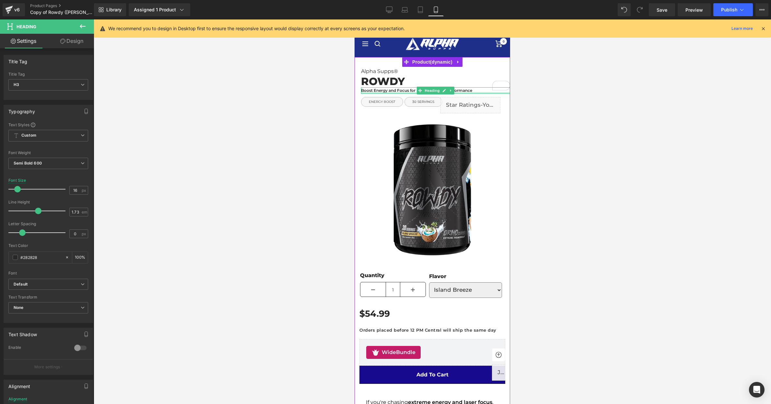
click at [409, 90] on h3 "Boost Energy and Focus for Peak Workout Performance" at bounding box center [435, 90] width 149 height 7
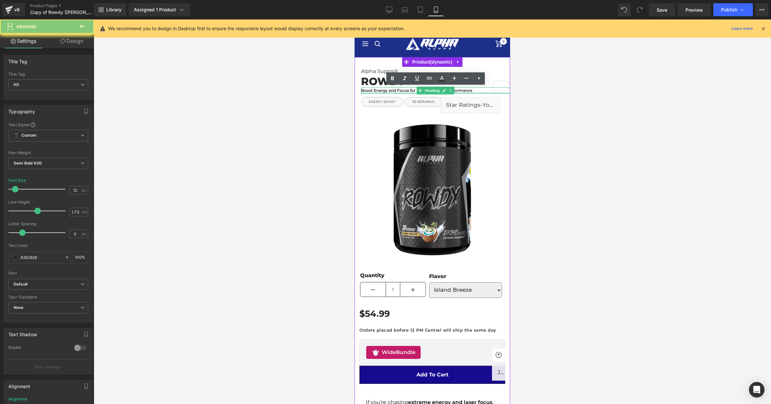
click at [409, 90] on h3 "Boost Energy and Focus for Peak Workout Performance" at bounding box center [435, 90] width 149 height 7
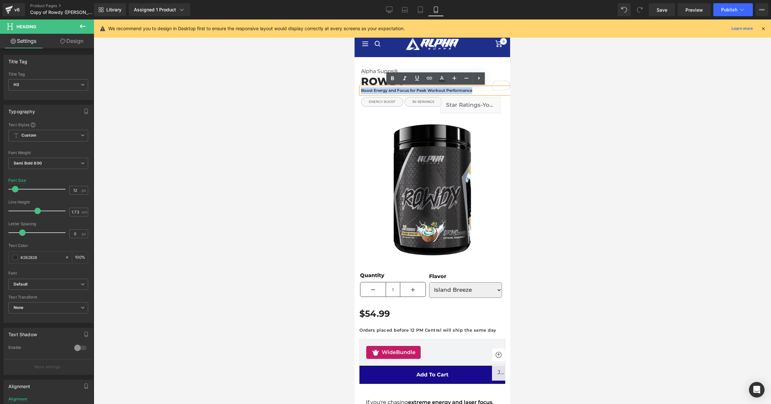
paste div
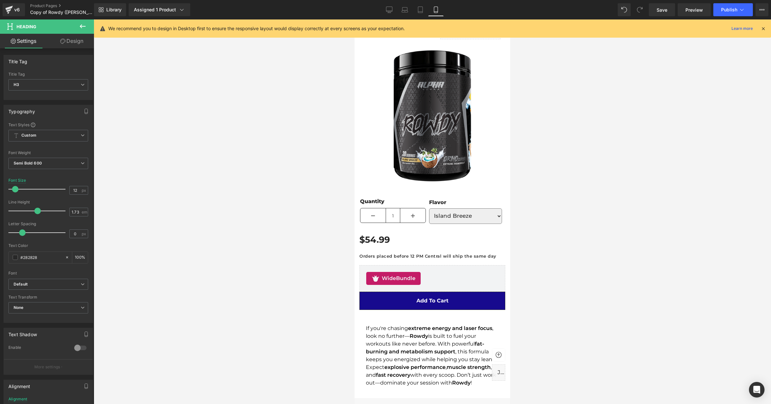
scroll to position [76, 0]
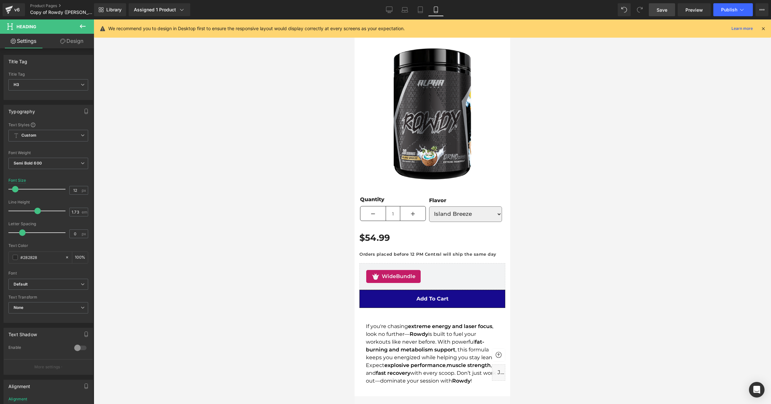
click at [660, 11] on span "Save" at bounding box center [662, 9] width 11 height 7
click at [727, 9] on span "Publish" at bounding box center [729, 9] width 16 height 5
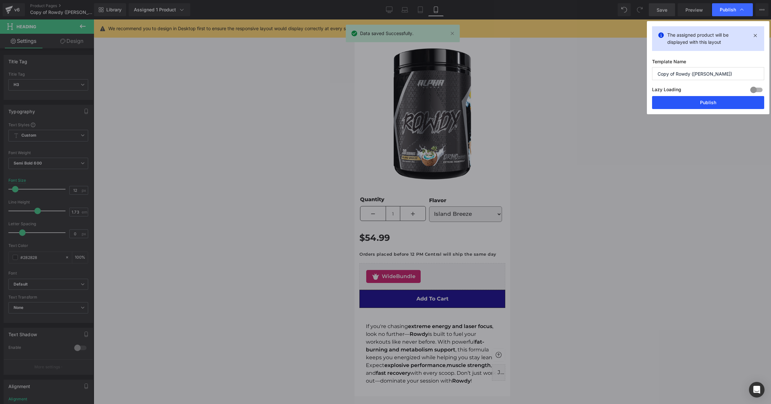
click at [711, 102] on button "Publish" at bounding box center [708, 102] width 112 height 13
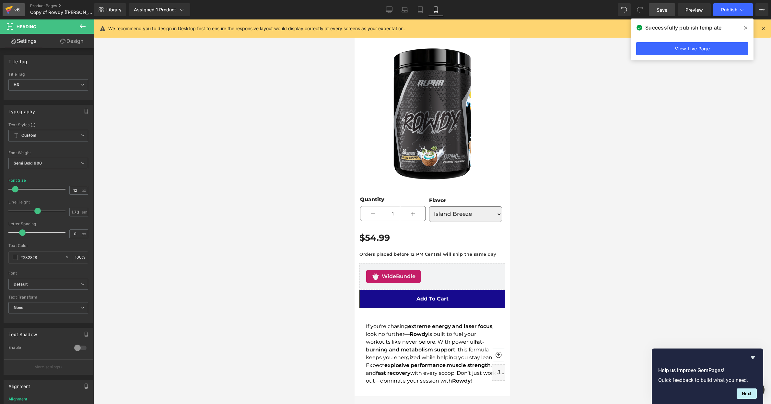
click at [6, 12] on icon at bounding box center [9, 10] width 8 height 16
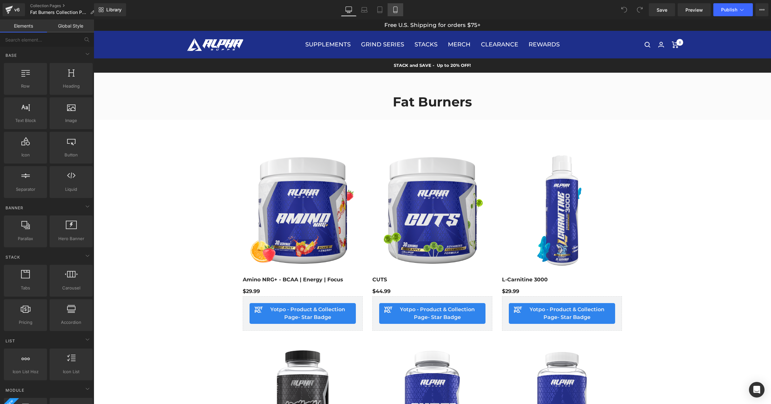
click at [398, 14] on link "Mobile" at bounding box center [396, 9] width 16 height 13
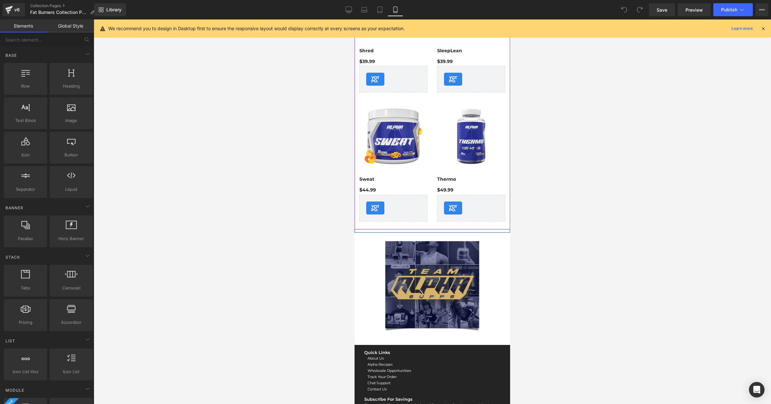
scroll to position [408, 0]
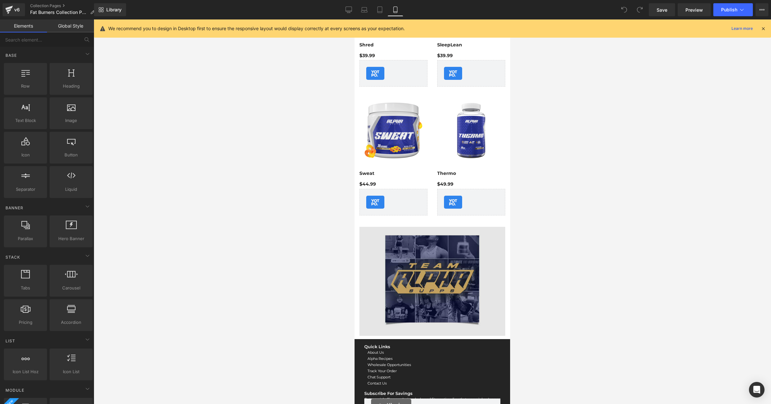
click at [435, 276] on div "Image" at bounding box center [432, 281] width 146 height 109
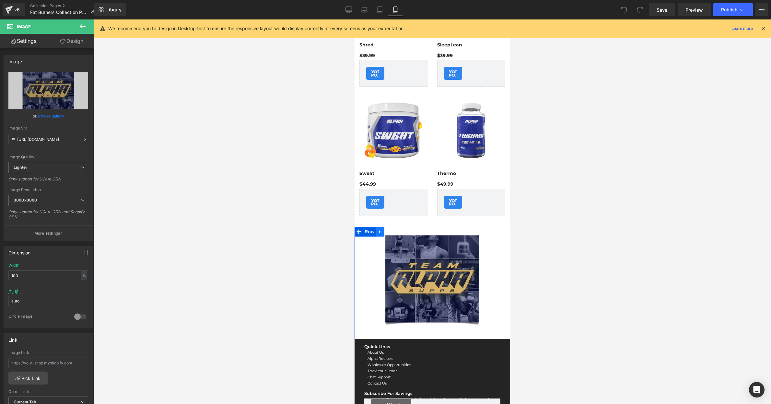
click at [381, 233] on icon at bounding box center [380, 231] width 5 height 5
click at [397, 232] on icon at bounding box center [397, 231] width 5 height 5
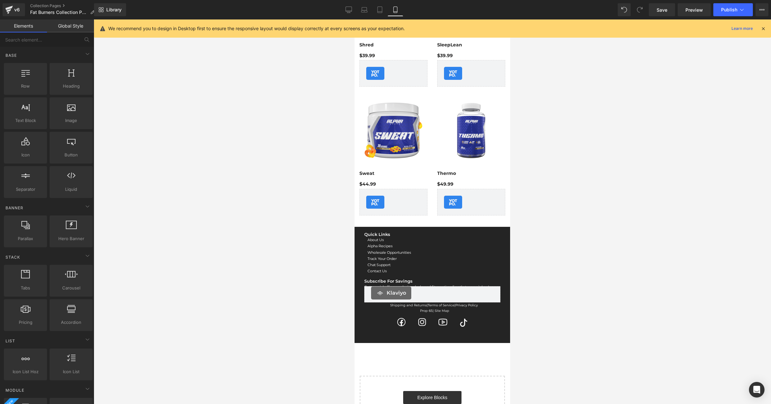
click at [661, 18] on div "Library Mobile Desktop Laptop Tablet Mobile Save Preview Publish Scheduled View…" at bounding box center [432, 9] width 677 height 19
click at [661, 17] on div "Library Mobile Desktop Laptop Tablet Mobile Save Preview Publish Scheduled View…" at bounding box center [432, 9] width 677 height 19
click at [663, 14] on link "Save" at bounding box center [662, 9] width 26 height 13
click at [735, 11] on span "Publish" at bounding box center [729, 9] width 16 height 5
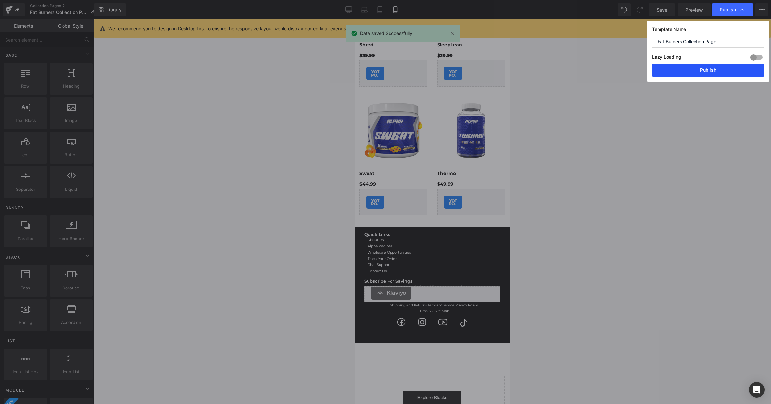
click at [725, 70] on button "Publish" at bounding box center [708, 70] width 112 height 13
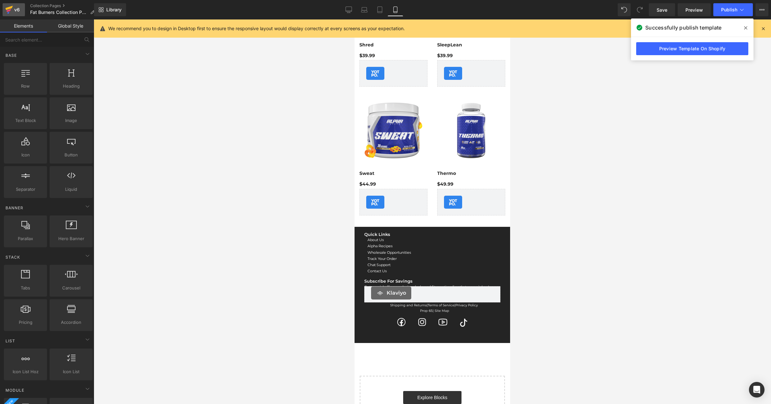
click at [12, 11] on icon at bounding box center [9, 10] width 8 height 16
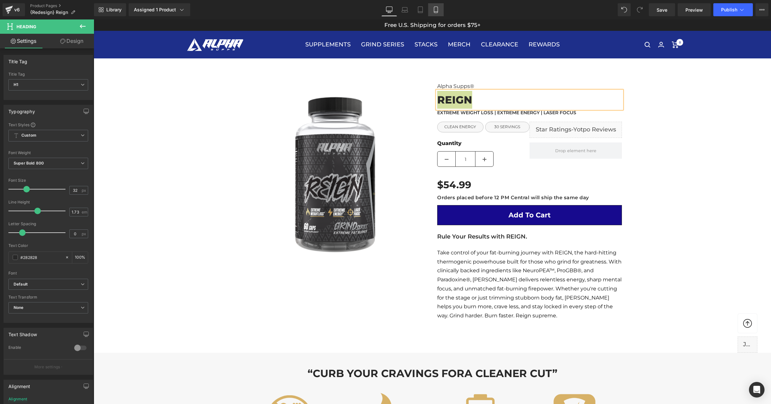
click at [437, 8] on icon at bounding box center [436, 9] width 6 height 6
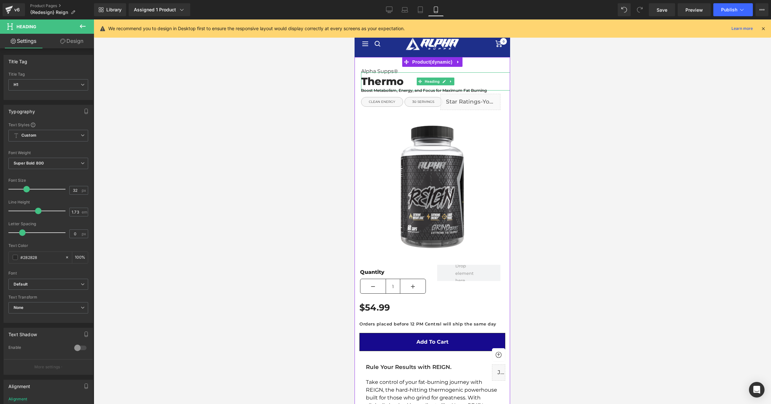
click at [392, 82] on h1 "Thermo" at bounding box center [435, 81] width 149 height 18
paste div "To enrich screen reader interactions, please activate Accessibility in Grammarl…"
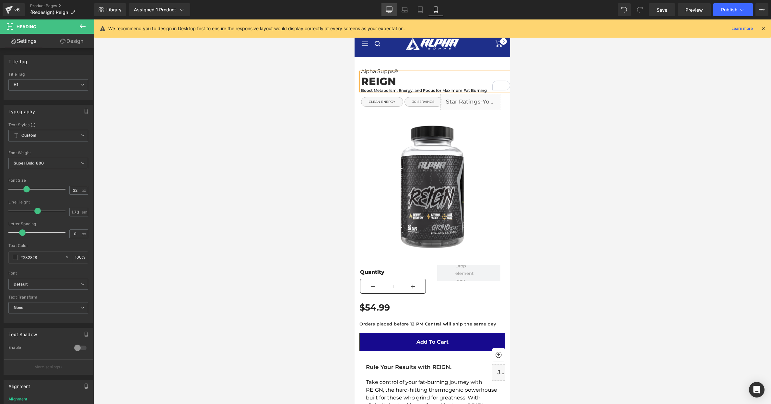
click at [391, 10] on icon at bounding box center [389, 9] width 6 height 6
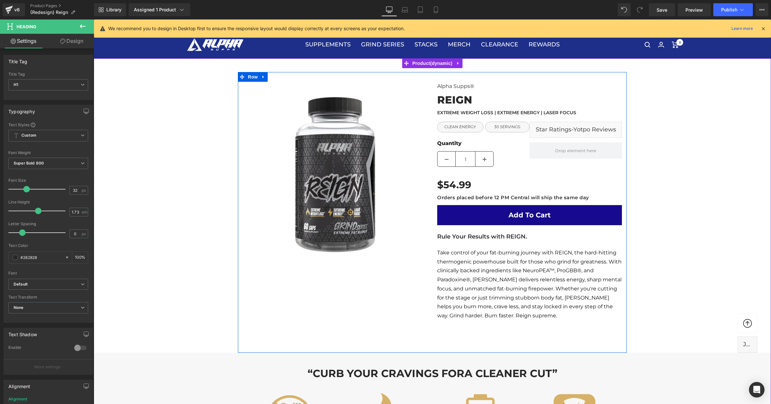
click at [473, 114] on h3 "EXTREME WEIGHT LOSS | EXTREME ENERGY | LASER FOCUS" at bounding box center [529, 113] width 185 height 8
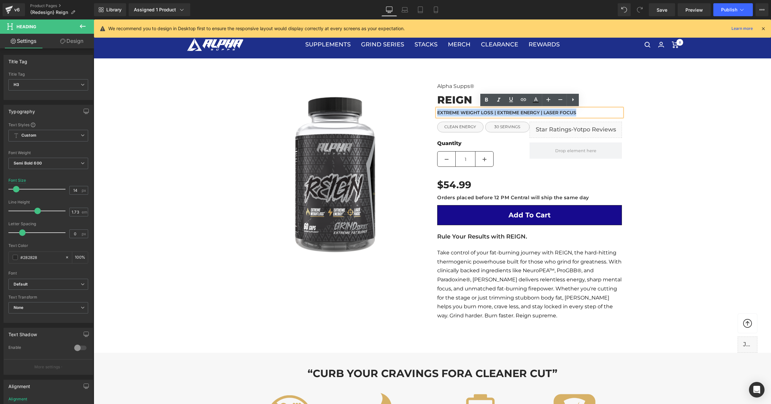
copy h3 "EXTREME WEIGHT LOSS | EXTREME ENERGY | LASER FOCUS"
click at [438, 11] on icon at bounding box center [436, 9] width 6 height 6
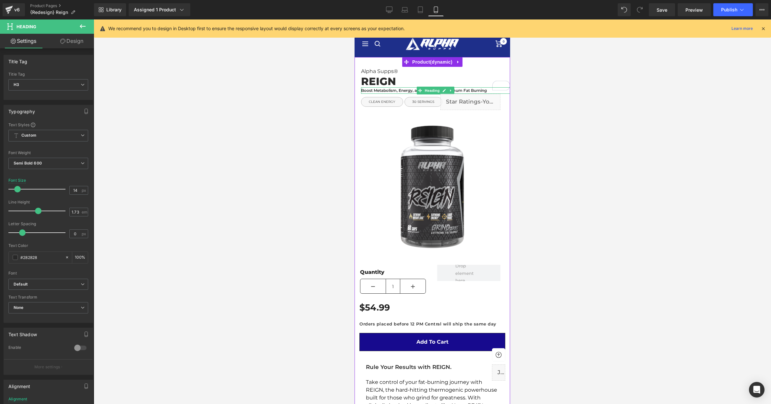
click at [405, 89] on h3 "Boost Metabolism, Energy, and Focus for Maximum Fat Burning" at bounding box center [435, 90] width 149 height 7
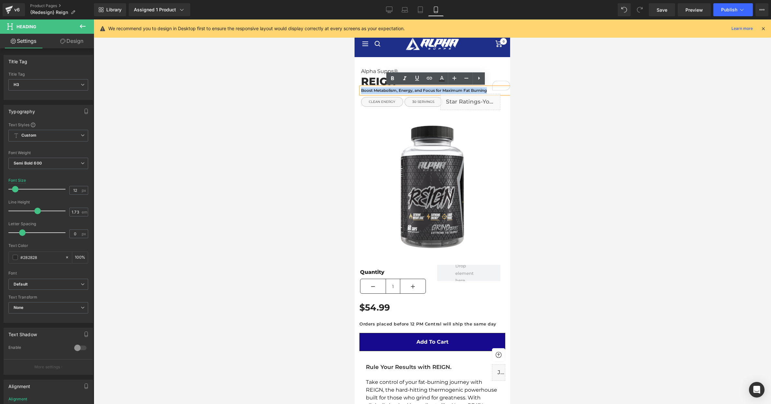
paste div
click at [602, 130] on div at bounding box center [432, 211] width 677 height 384
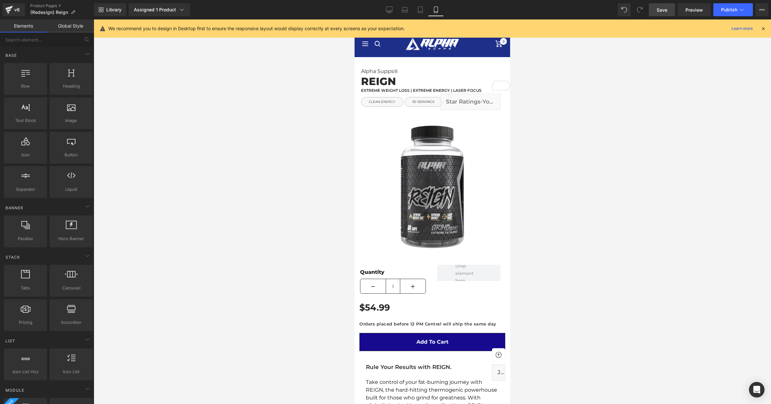
click at [662, 10] on span "Save" at bounding box center [662, 9] width 11 height 7
click at [736, 7] on span "Publish" at bounding box center [729, 9] width 16 height 5
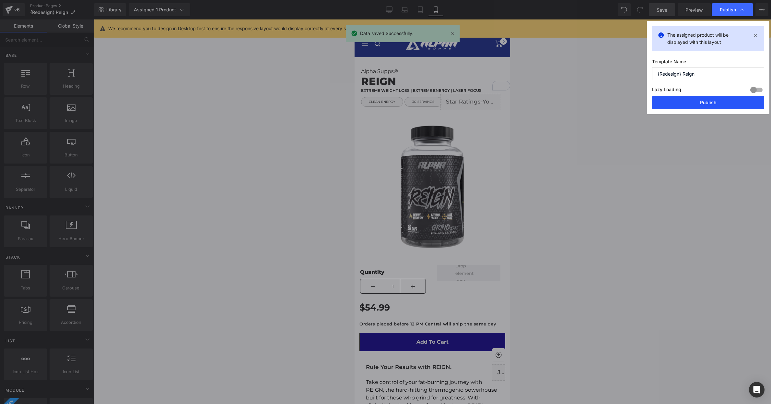
click at [708, 104] on button "Publish" at bounding box center [708, 102] width 112 height 13
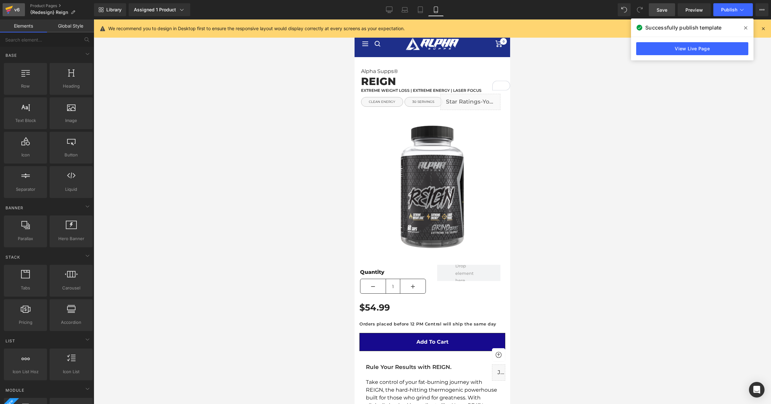
click at [14, 9] on div "v6" at bounding box center [17, 10] width 8 height 8
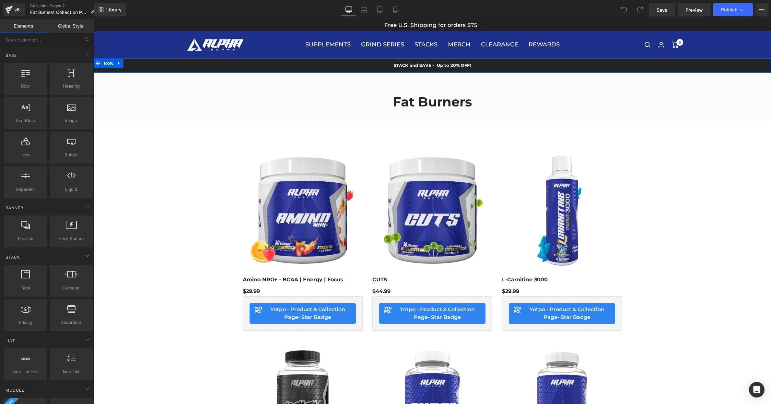
click at [530, 64] on div "STACK and SAVE - Up to 20% OFF! Text Block Row" at bounding box center [432, 65] width 677 height 14
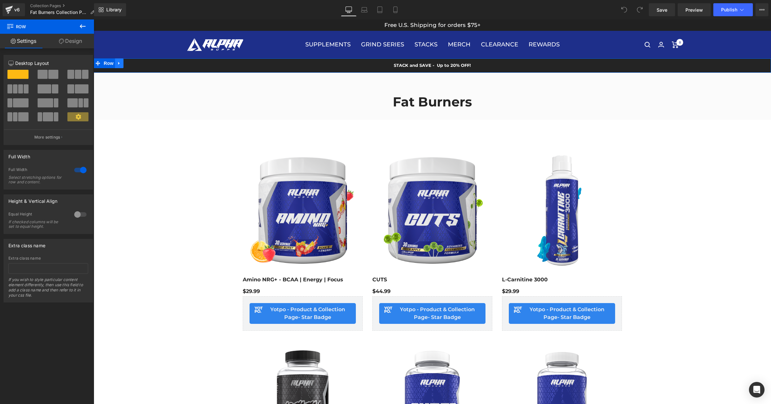
click at [120, 65] on icon at bounding box center [119, 63] width 5 height 5
click at [137, 66] on link at bounding box center [136, 63] width 8 height 10
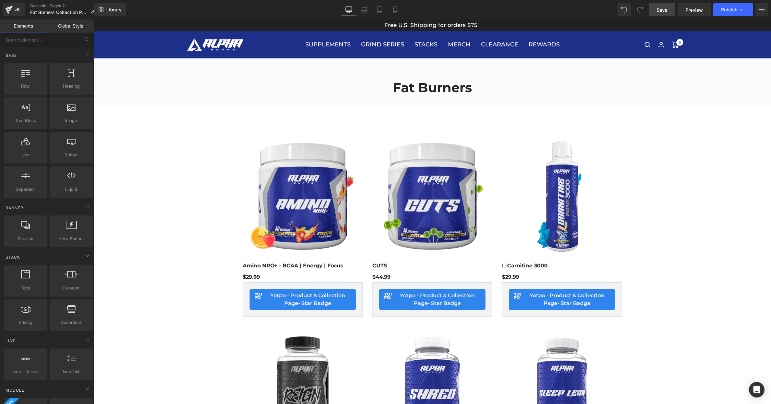
click at [663, 6] on span "Save" at bounding box center [662, 9] width 11 height 7
click at [731, 9] on span "Publish" at bounding box center [729, 9] width 16 height 5
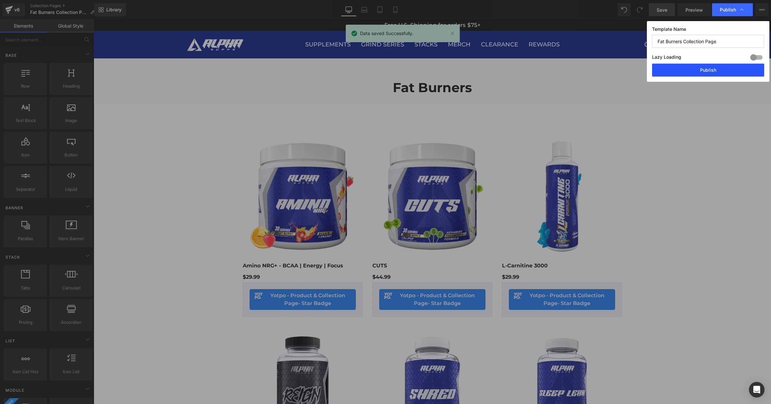
drag, startPoint x: 714, startPoint y: 71, endPoint x: 485, endPoint y: 307, distance: 328.9
click at [714, 71] on button "Publish" at bounding box center [708, 70] width 112 height 13
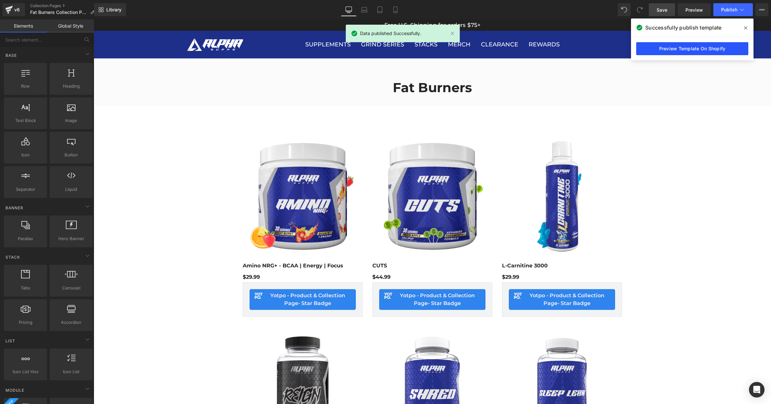
click at [688, 50] on link "Preview Template On Shopify" at bounding box center [692, 48] width 112 height 13
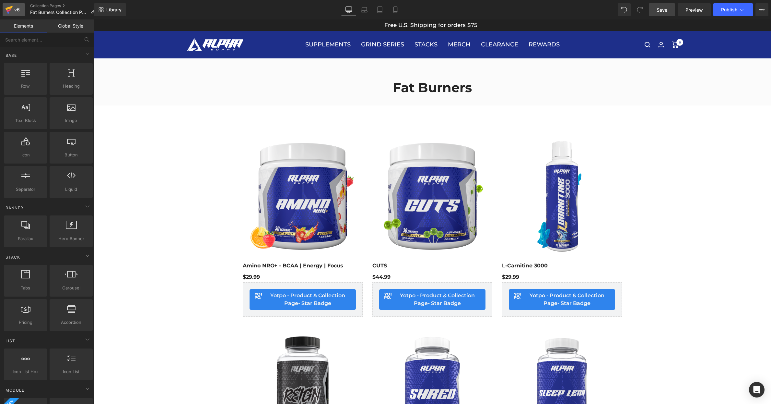
click at [16, 8] on div "v6" at bounding box center [17, 10] width 8 height 8
